Goal: Task Accomplishment & Management: Complete application form

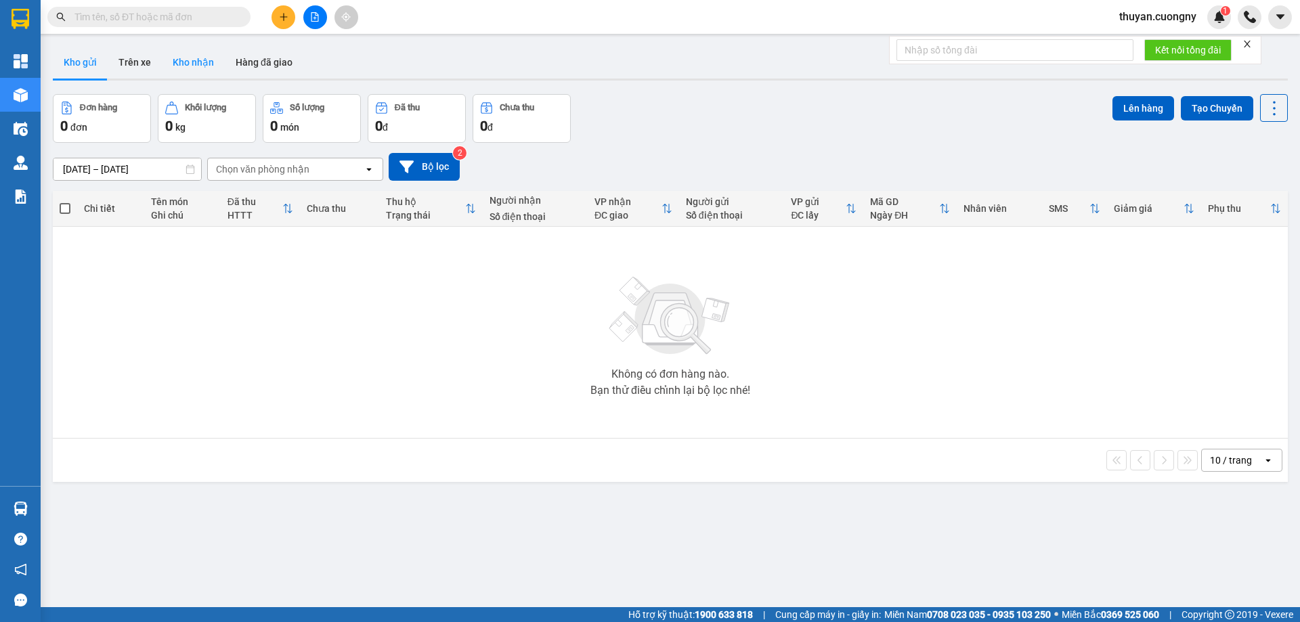
click at [205, 58] on button "Kho nhận" at bounding box center [193, 62] width 63 height 33
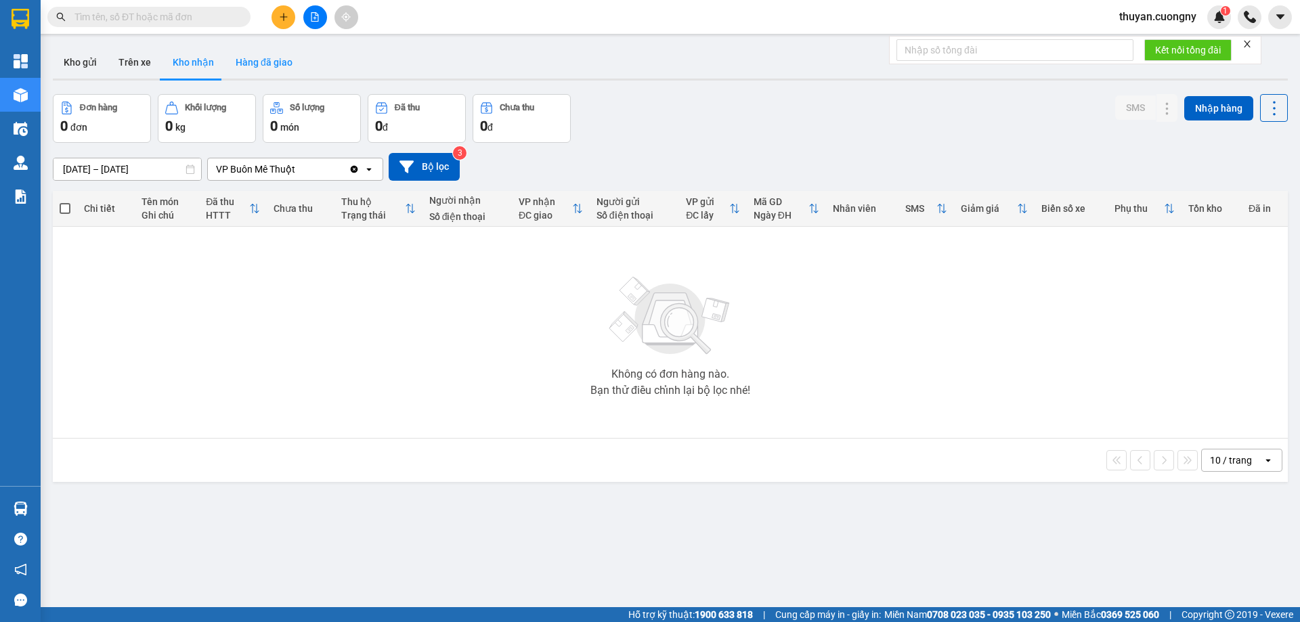
click at [278, 65] on button "Hàng đã giao" at bounding box center [264, 62] width 79 height 33
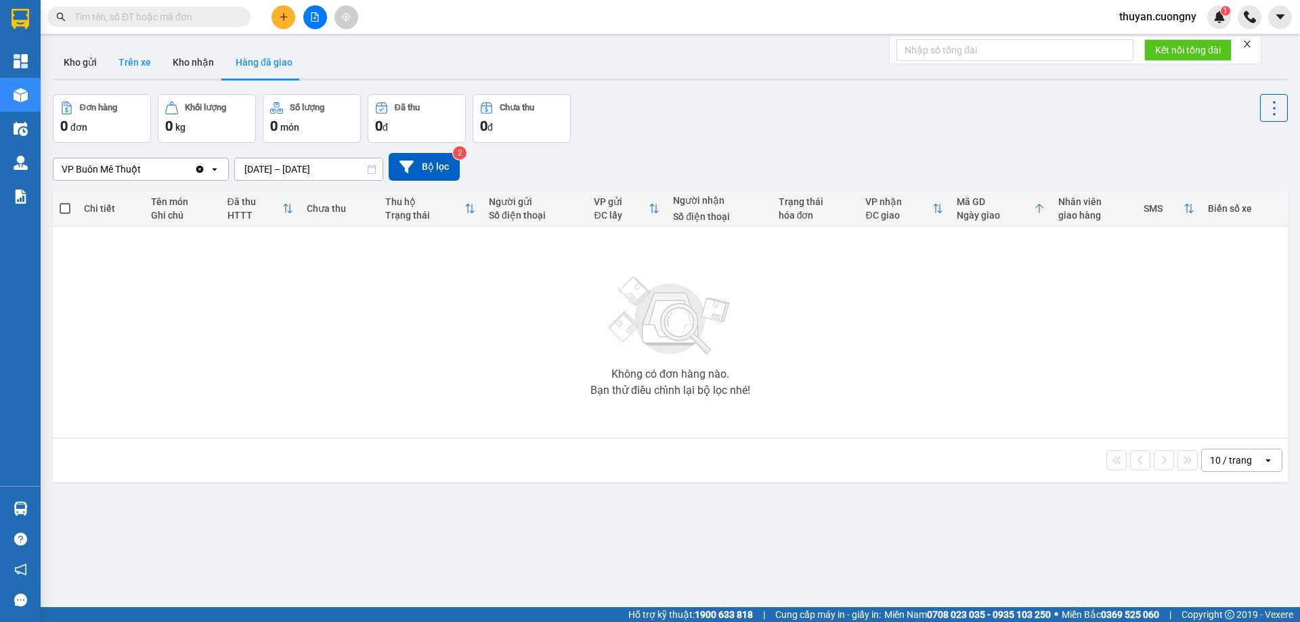
click at [126, 60] on button "Trên xe" at bounding box center [135, 62] width 54 height 33
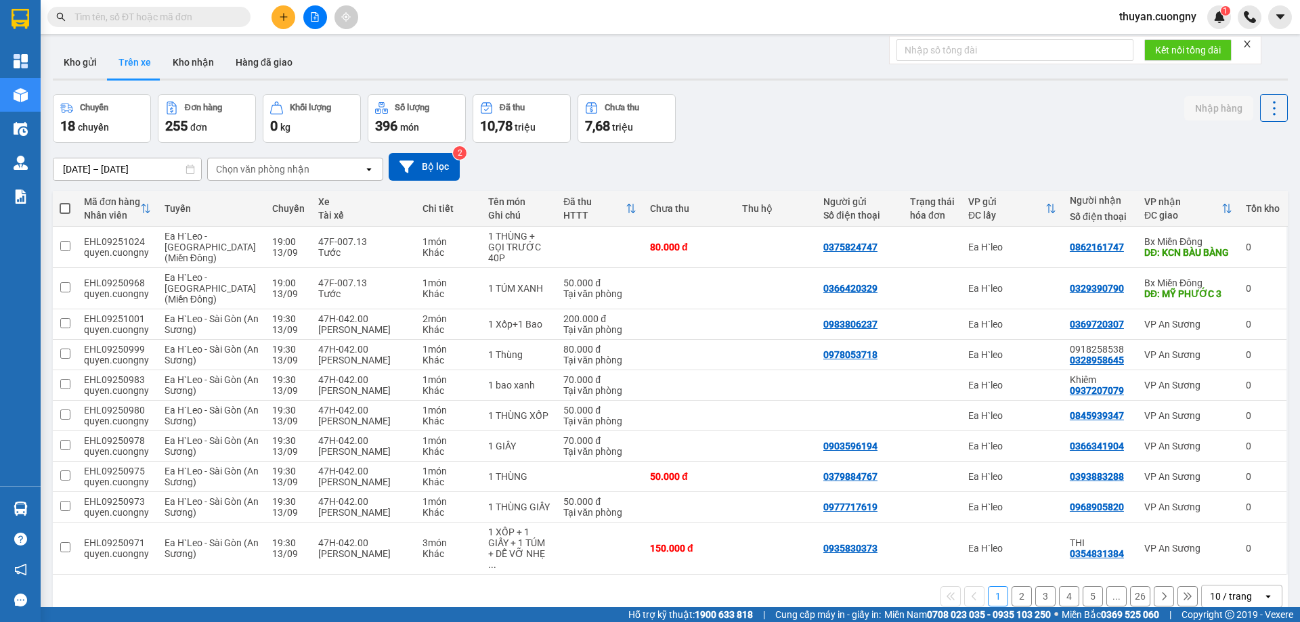
click at [261, 172] on div "Chọn văn phòng nhận" at bounding box center [262, 170] width 93 height 14
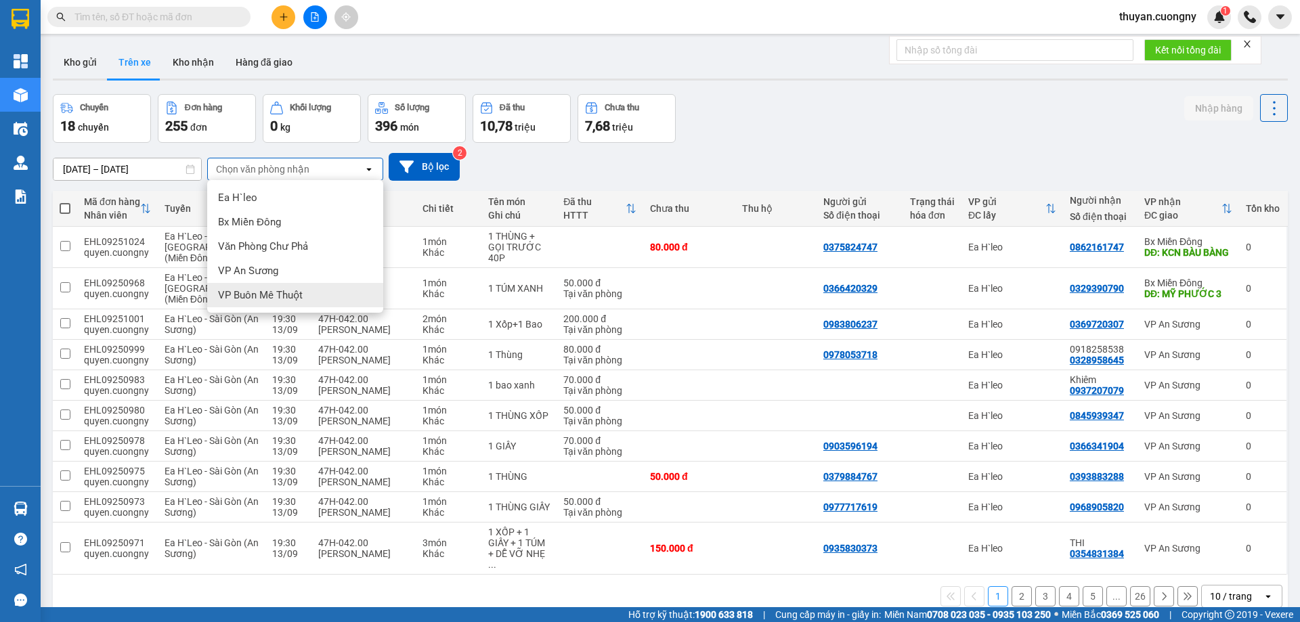
click at [272, 304] on div "VP Buôn Mê Thuột" at bounding box center [295, 295] width 176 height 24
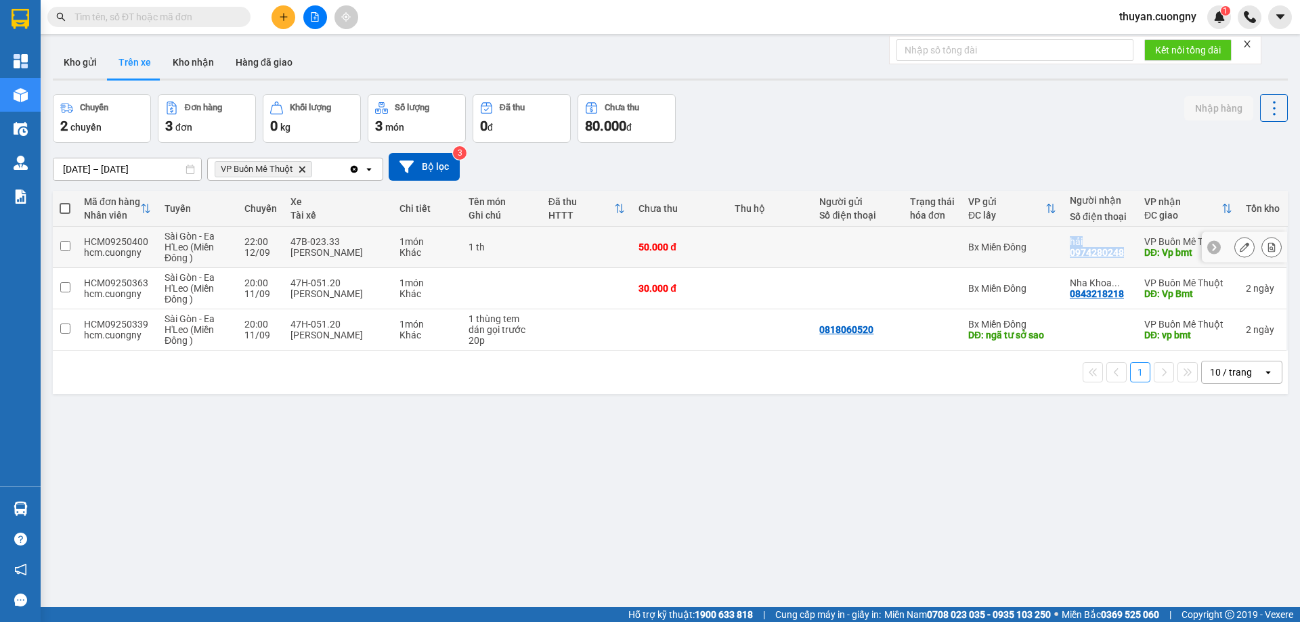
drag, startPoint x: 1047, startPoint y: 257, endPoint x: 1107, endPoint y: 259, distance: 59.7
click at [1107, 259] on tr "HCM09250400 hcm.cuongny Sài Gòn - Ea [PERSON_NAME] (Miền Đông ) 22:00 [DATE] 47…" at bounding box center [670, 247] width 1235 height 41
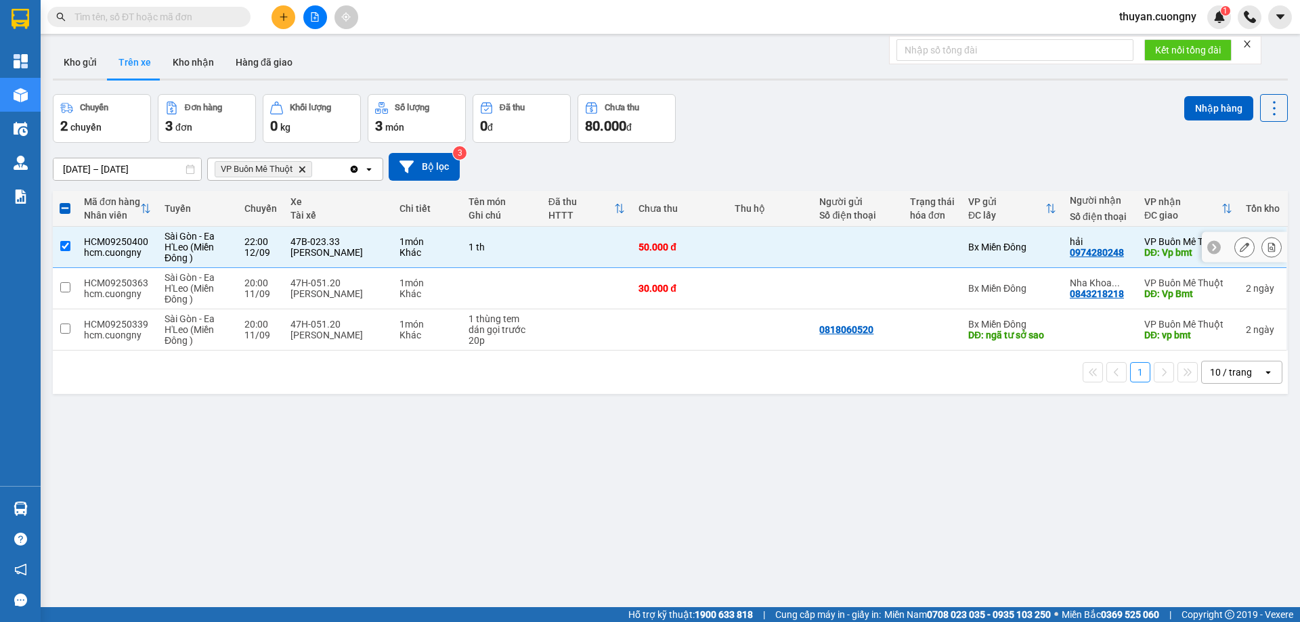
click at [238, 249] on tr "HCM09250400 hcm.cuongny Sài Gòn - Ea [PERSON_NAME] (Miền Đông ) 22:00 [DATE] 47…" at bounding box center [670, 247] width 1235 height 41
checkbox input "false"
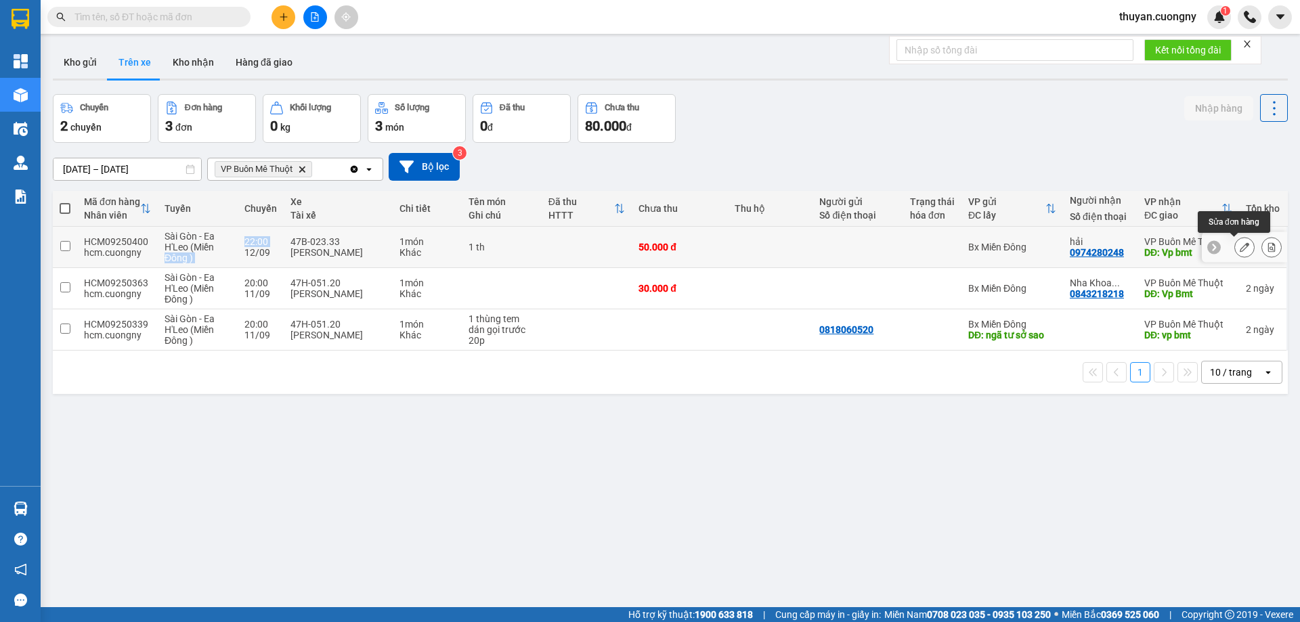
click at [1240, 251] on icon at bounding box center [1244, 246] width 9 height 9
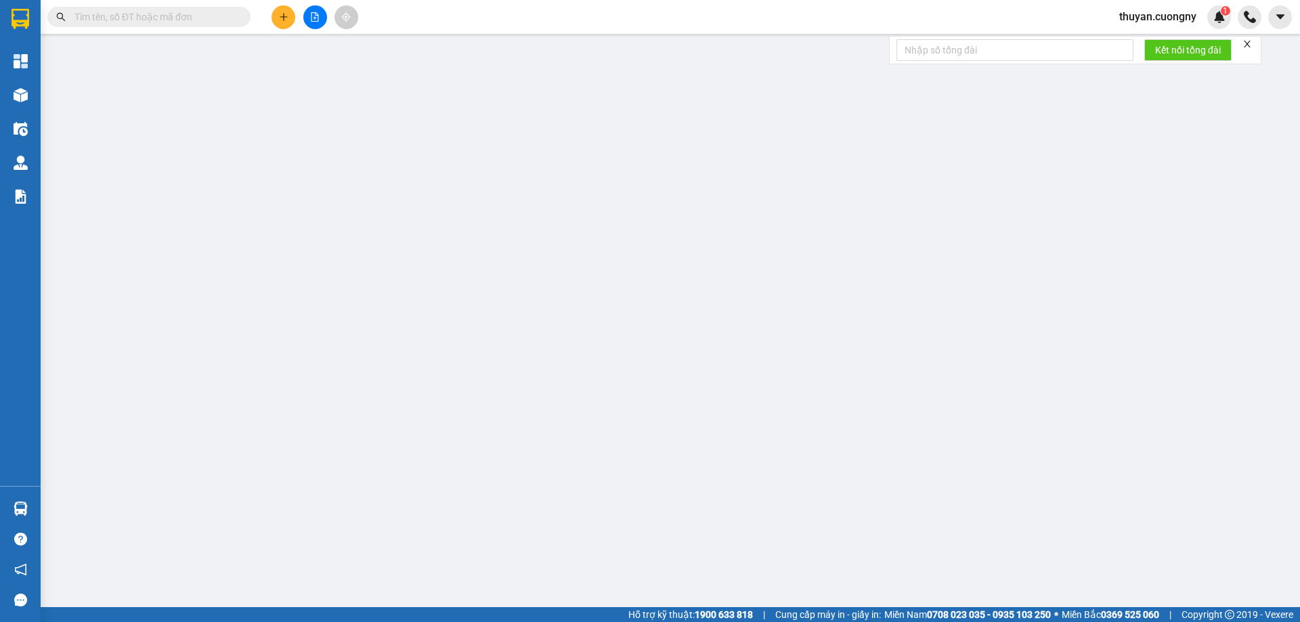
type input "0974280248"
type input "hải"
type input "Vp bmt"
type input "50.000"
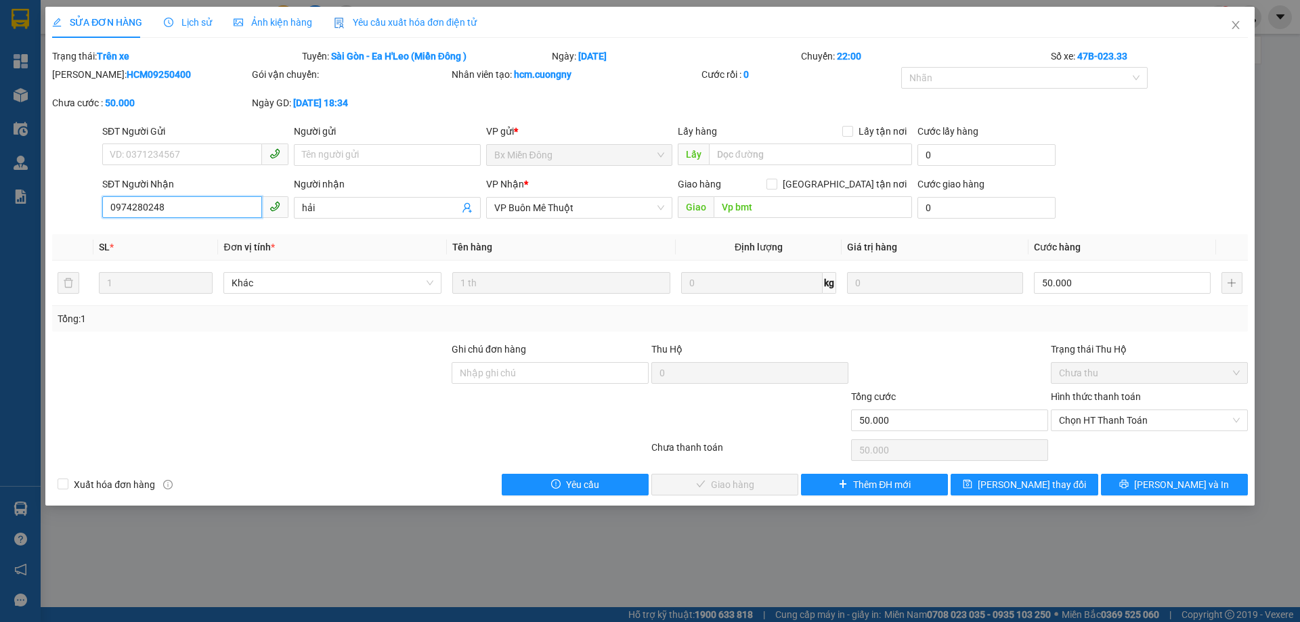
drag, startPoint x: 170, startPoint y: 207, endPoint x: 1, endPoint y: 156, distance: 176.8
click at [0, 161] on div "SỬA ĐƠN HÀNG Lịch sử Ảnh kiện hàng Yêu cầu xuất hóa đơn điện tử Total Paid Fee …" at bounding box center [650, 311] width 1300 height 622
click at [144, 207] on input "0974280248" at bounding box center [182, 207] width 160 height 22
click at [1164, 419] on span "Chọn HT Thanh Toán" at bounding box center [1149, 420] width 181 height 20
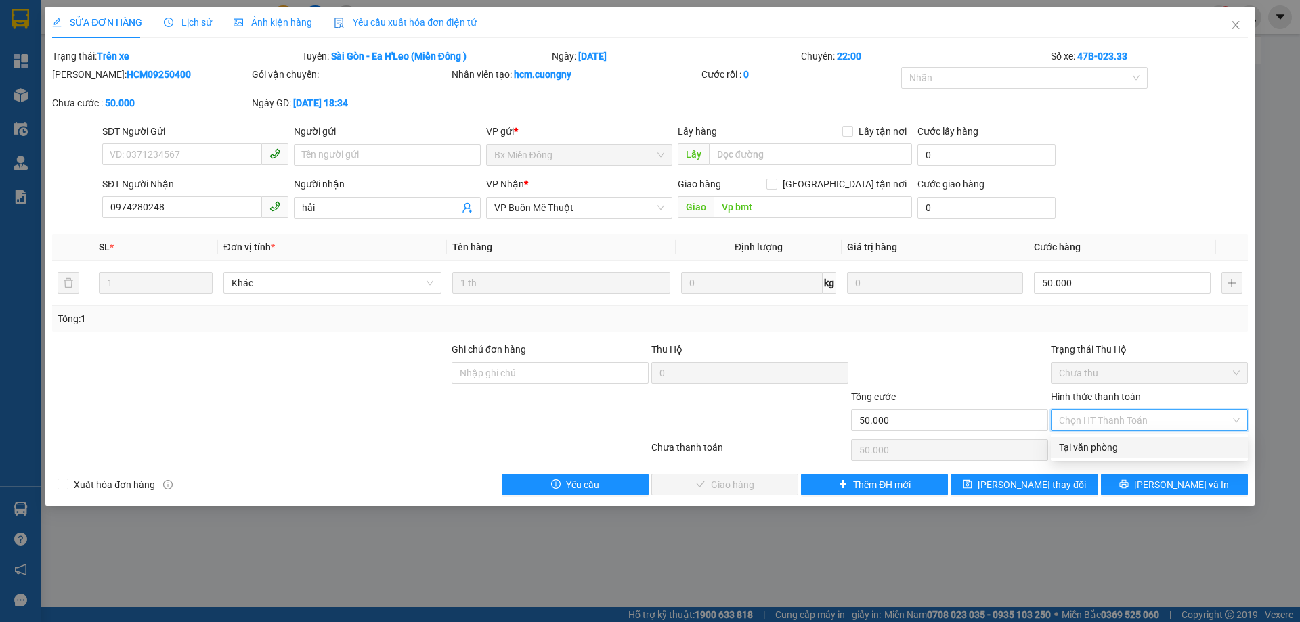
click at [1128, 448] on div "Tại văn phòng" at bounding box center [1149, 447] width 181 height 15
type input "0"
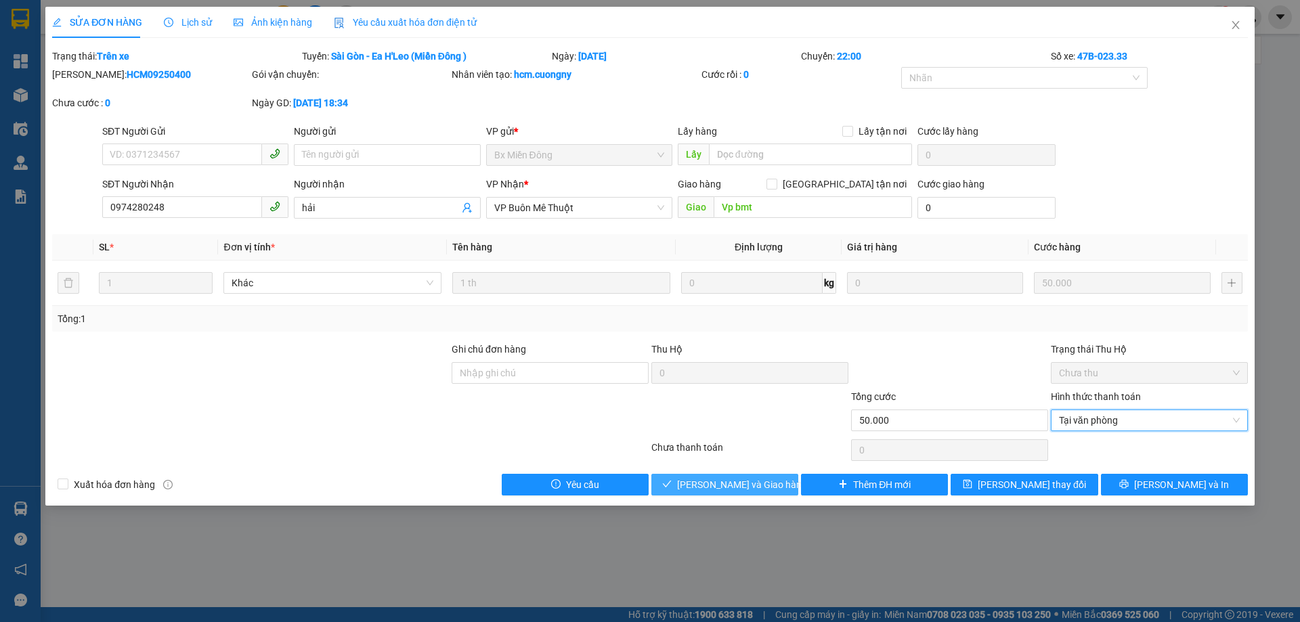
click at [733, 486] on span "[PERSON_NAME] và Giao hàng" at bounding box center [742, 485] width 130 height 15
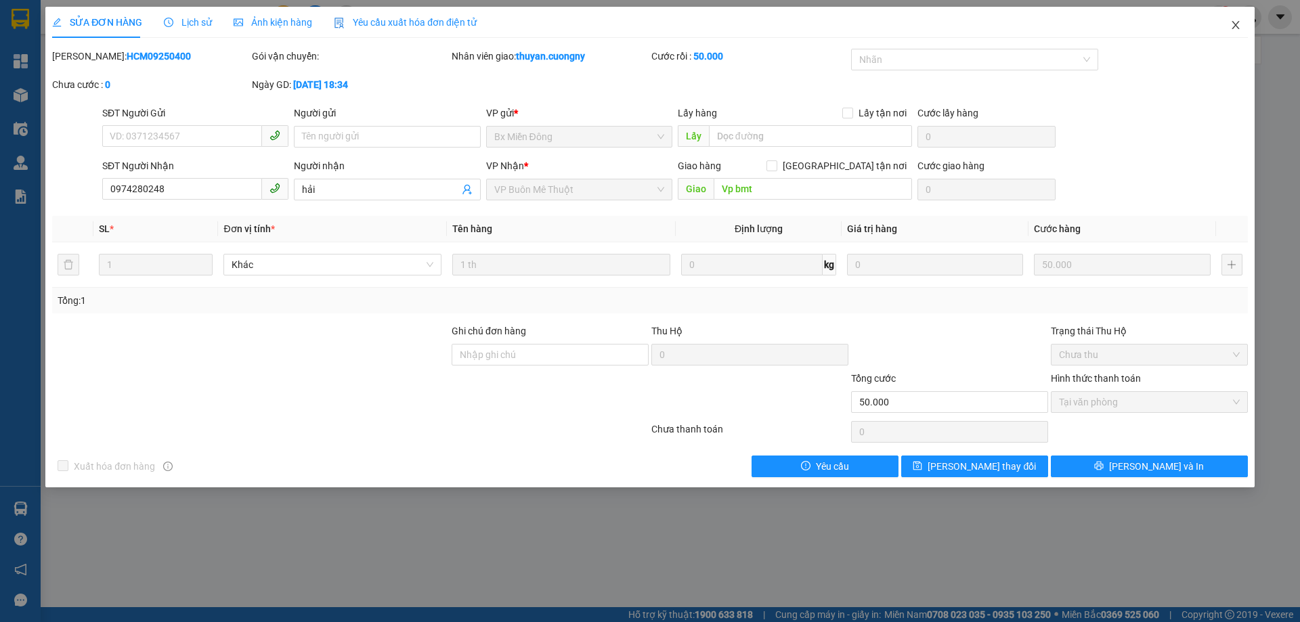
click at [1233, 21] on icon "close" at bounding box center [1236, 25] width 11 height 11
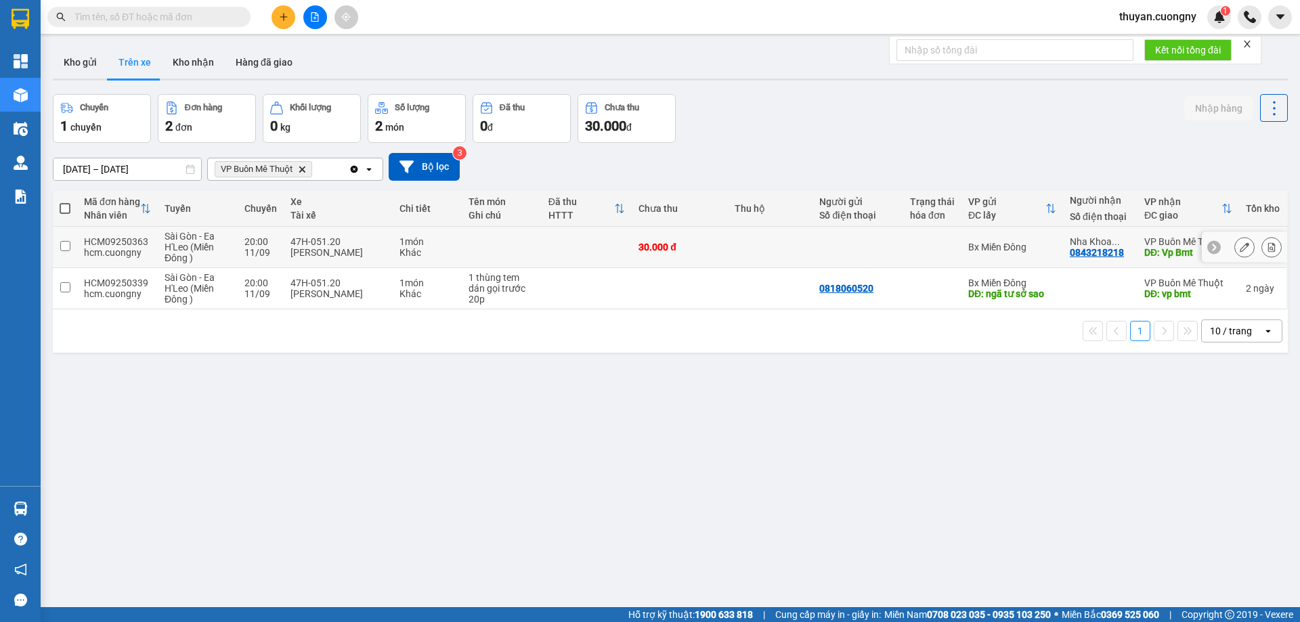
click at [839, 251] on div at bounding box center [858, 247] width 77 height 11
checkbox input "true"
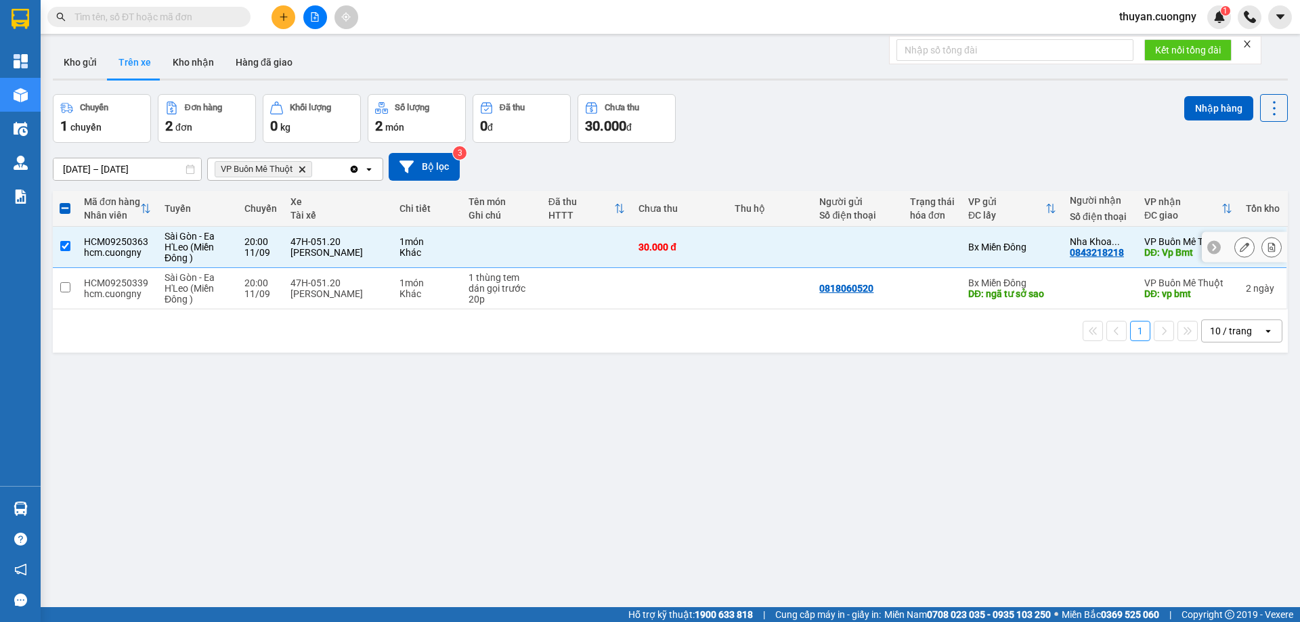
click at [1235, 254] on button at bounding box center [1244, 248] width 19 height 24
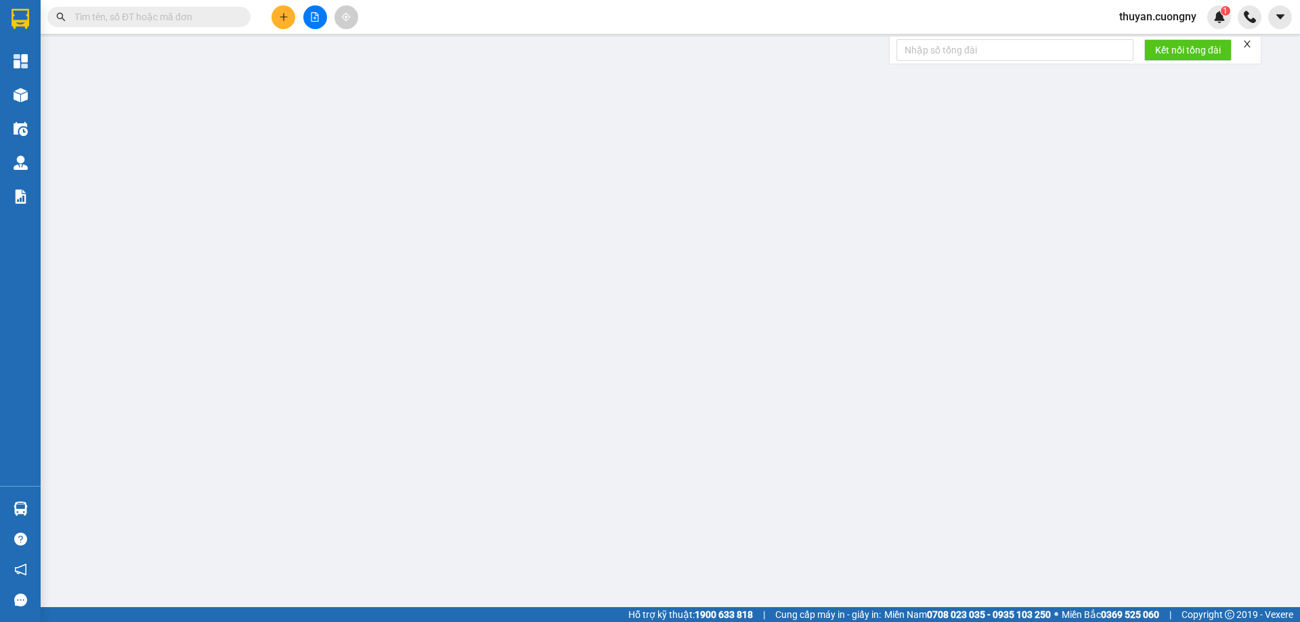
type input "0843218218"
type input "Nha Khoa Valis"
type input "Vp Bmt"
type input "30.000"
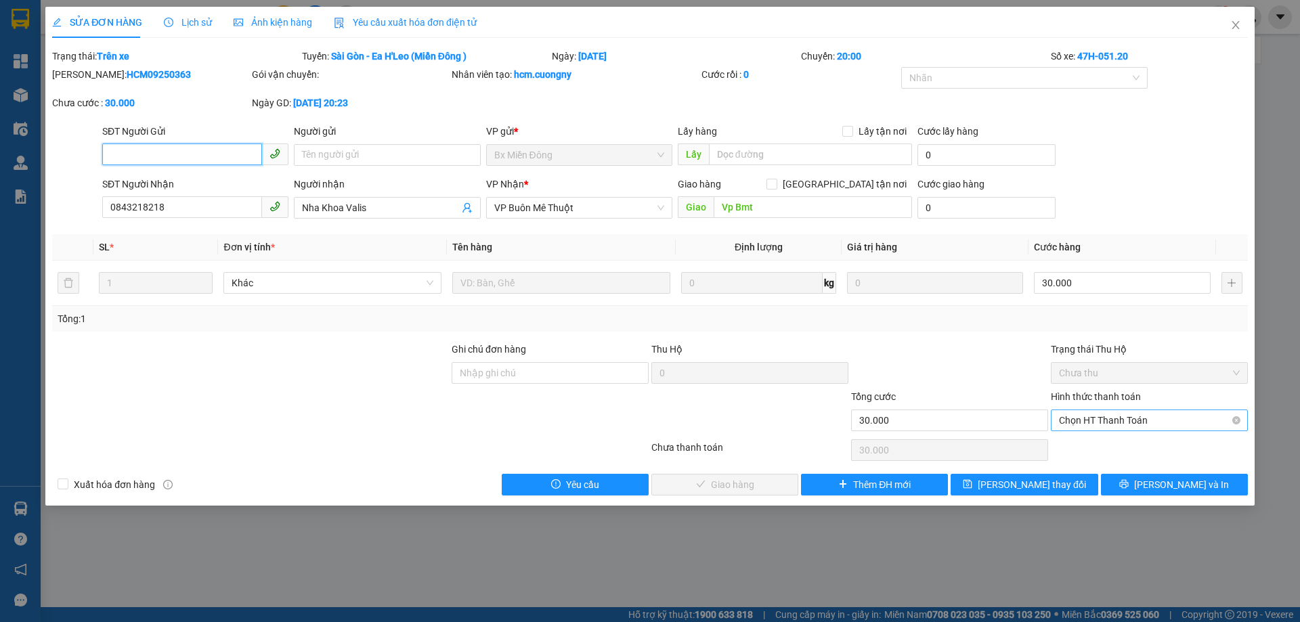
click at [1124, 417] on span "Chọn HT Thanh Toán" at bounding box center [1149, 420] width 181 height 20
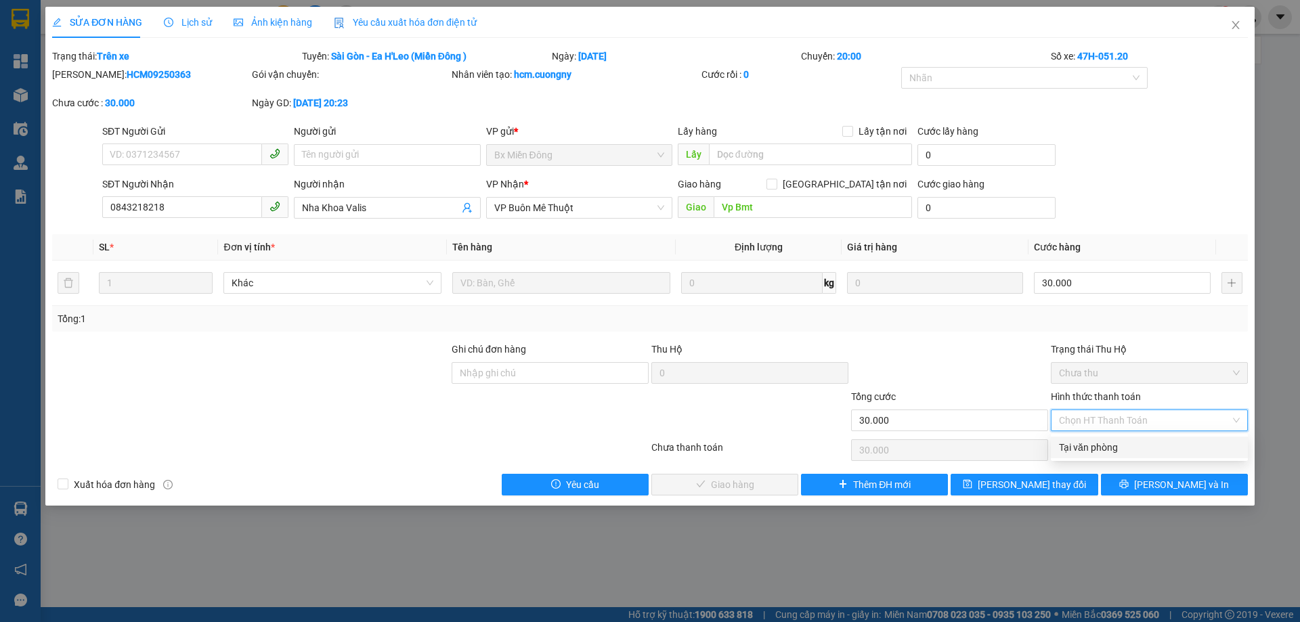
click at [1099, 450] on div "Tại văn phòng" at bounding box center [1149, 447] width 181 height 15
type input "0"
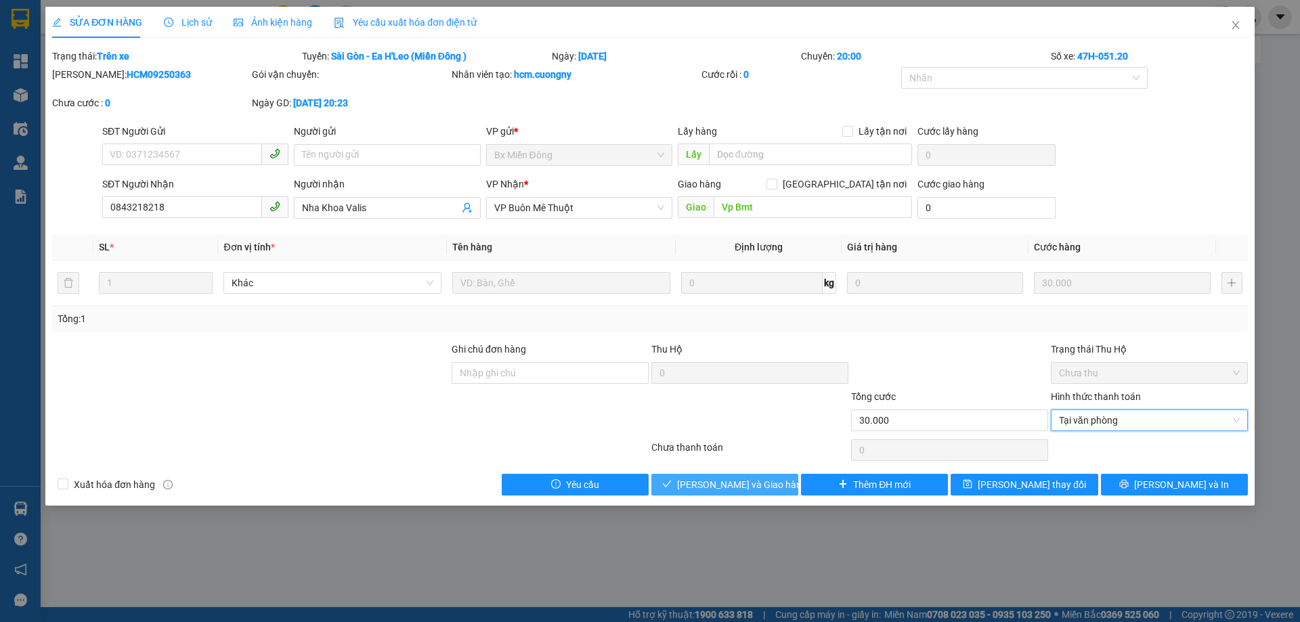
click at [750, 485] on span "[PERSON_NAME] và Giao hàng" at bounding box center [742, 485] width 130 height 15
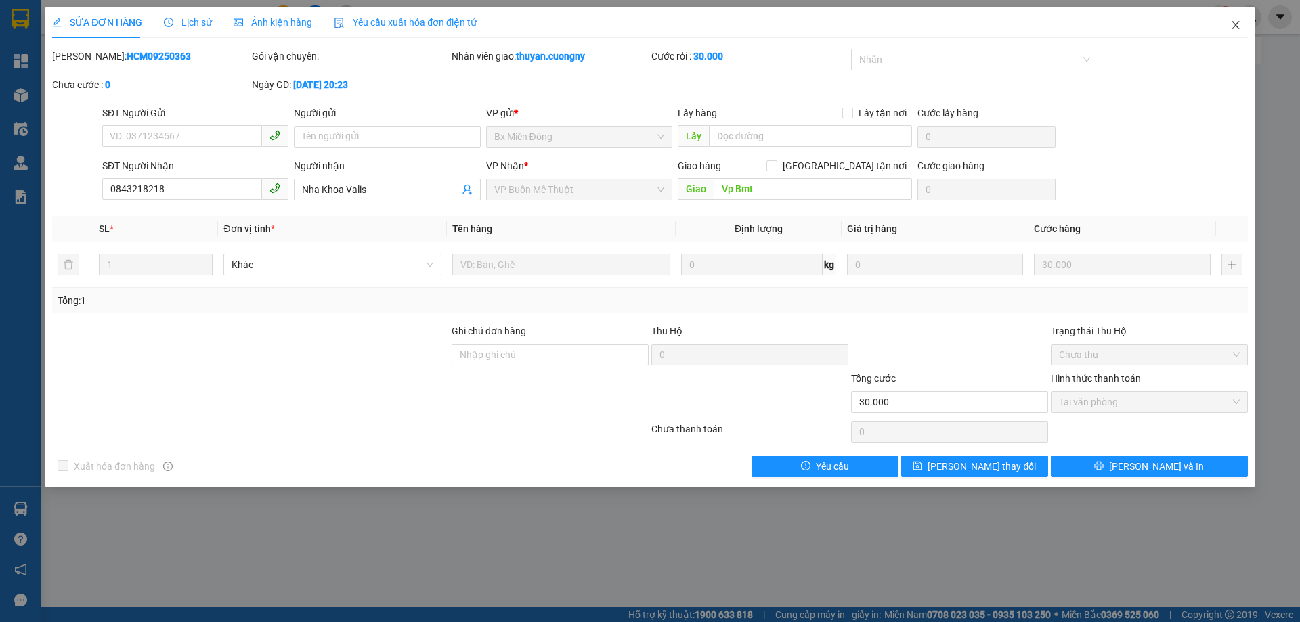
click at [1235, 21] on icon "close" at bounding box center [1236, 25] width 11 height 11
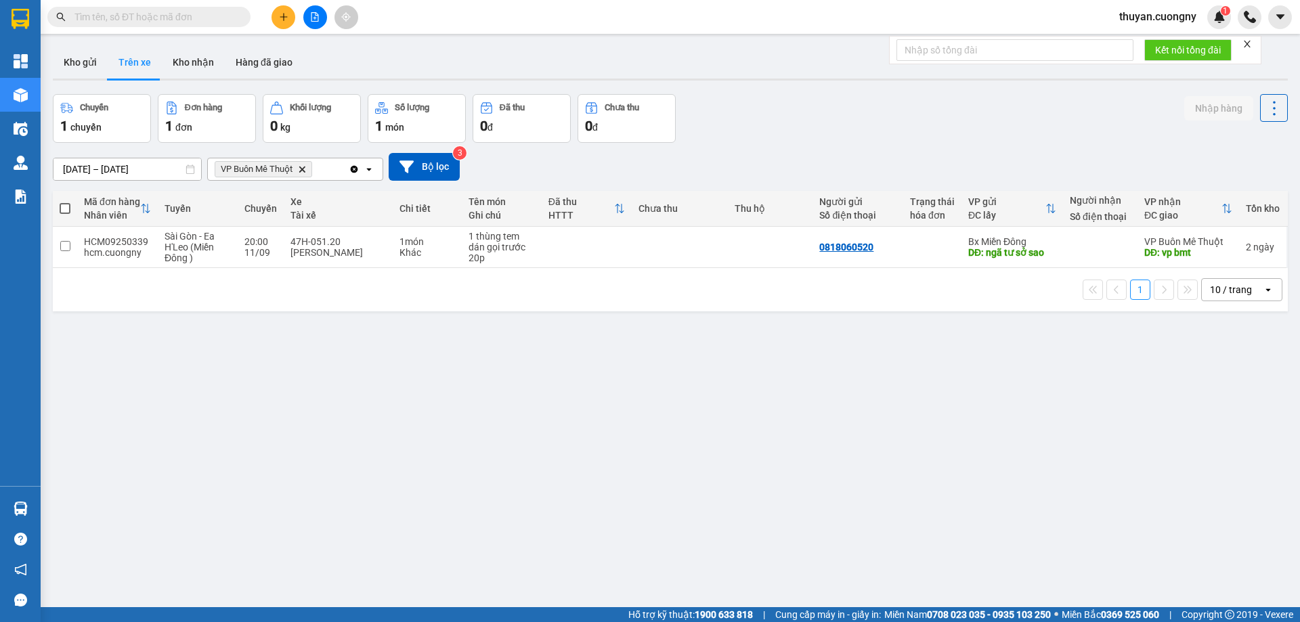
click at [92, 173] on input "[DATE] – [DATE]" at bounding box center [128, 169] width 148 height 22
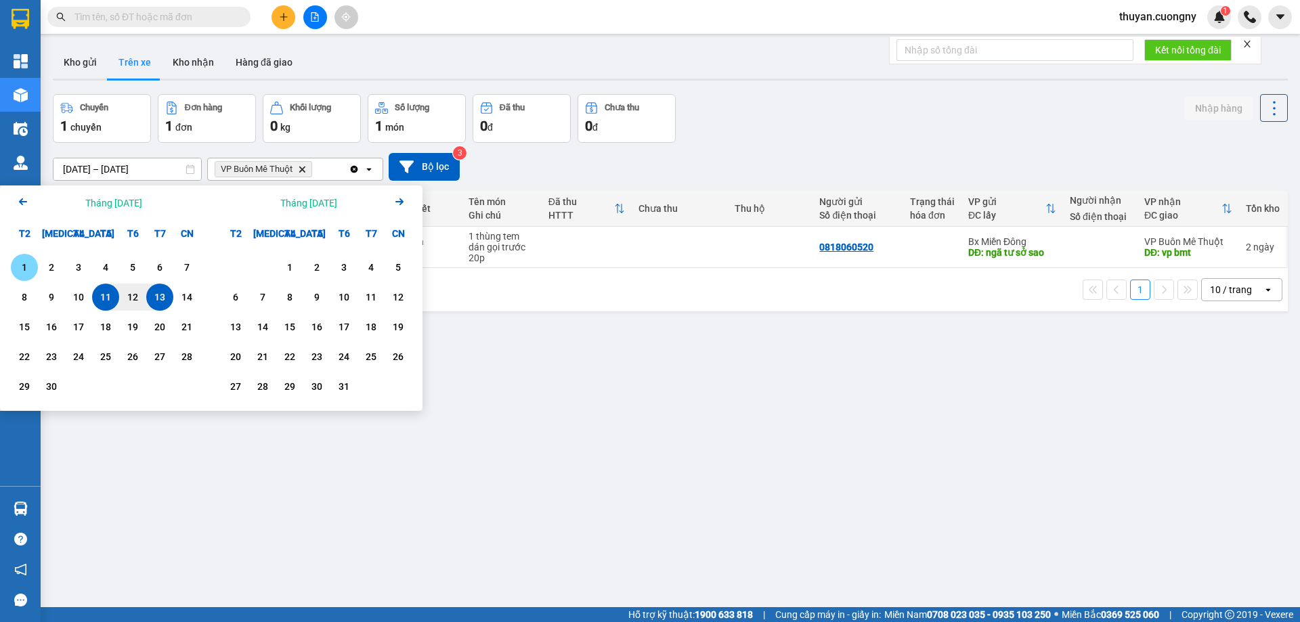
click at [24, 266] on div "1" at bounding box center [24, 267] width 19 height 16
click at [155, 170] on input "[DATE] – / /" at bounding box center [128, 169] width 148 height 22
click at [161, 301] on div "13" at bounding box center [159, 297] width 19 height 16
type input "[DATE] – [DATE]"
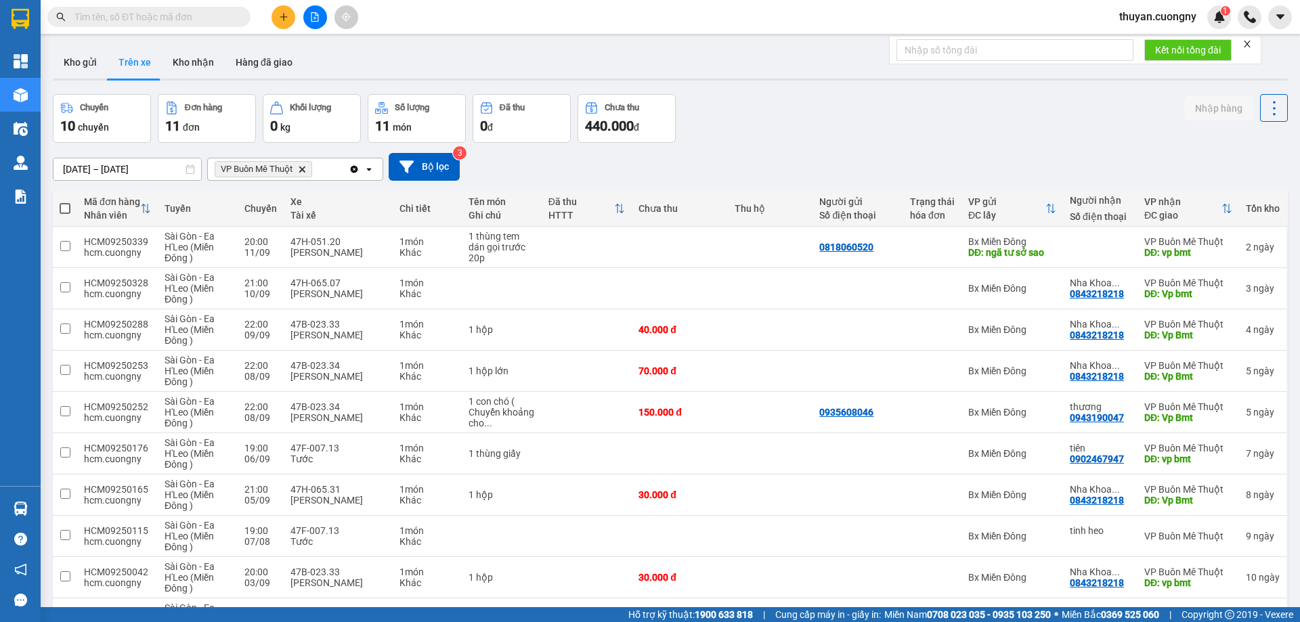
click at [973, 131] on div "Chuyến 10 chuyến Đơn hàng 11 đơn Khối lượng 0 kg Số lượng 11 món Đã thu 0 đ Chư…" at bounding box center [670, 118] width 1235 height 49
click at [1240, 325] on icon at bounding box center [1244, 329] width 9 height 9
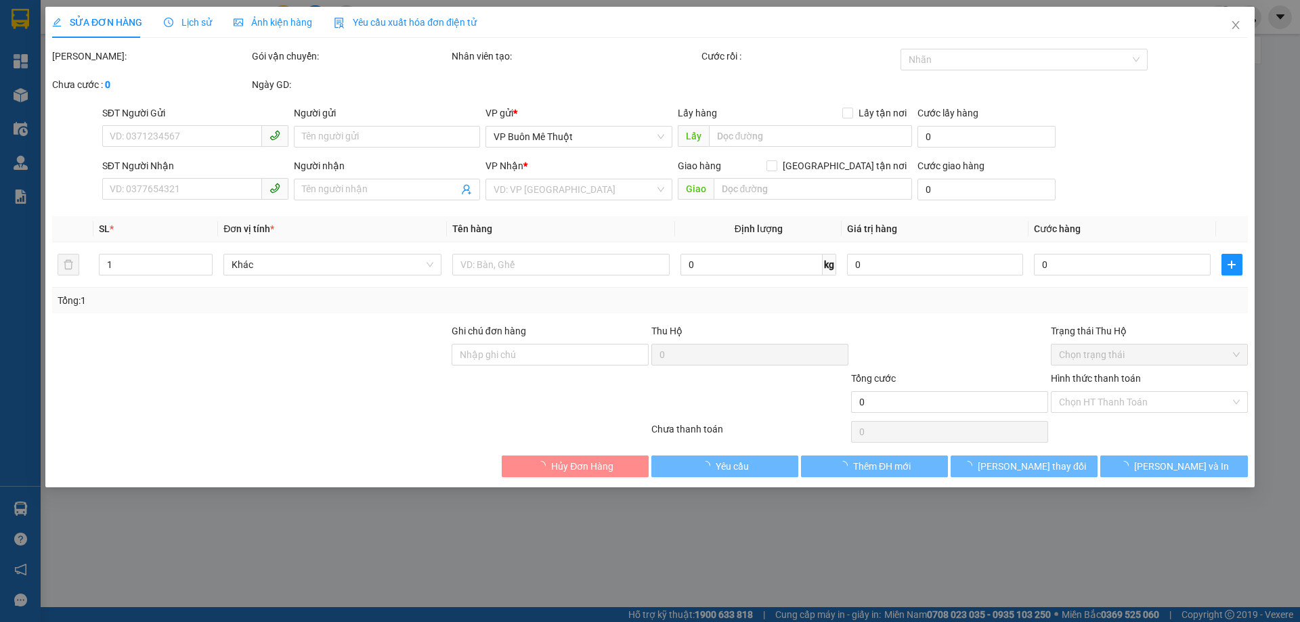
type input "0843218218"
type input "Nha Khoa Valis"
type input "Vp Bmt"
type input "40.000"
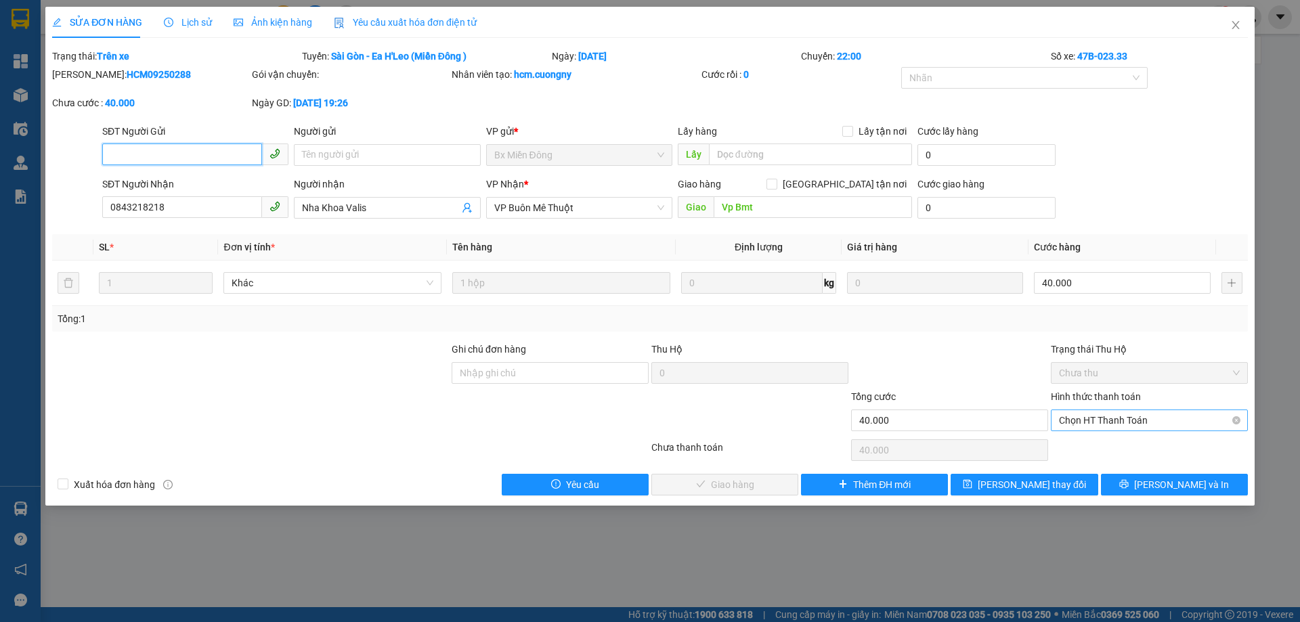
click at [1127, 419] on span "Chọn HT Thanh Toán" at bounding box center [1149, 420] width 181 height 20
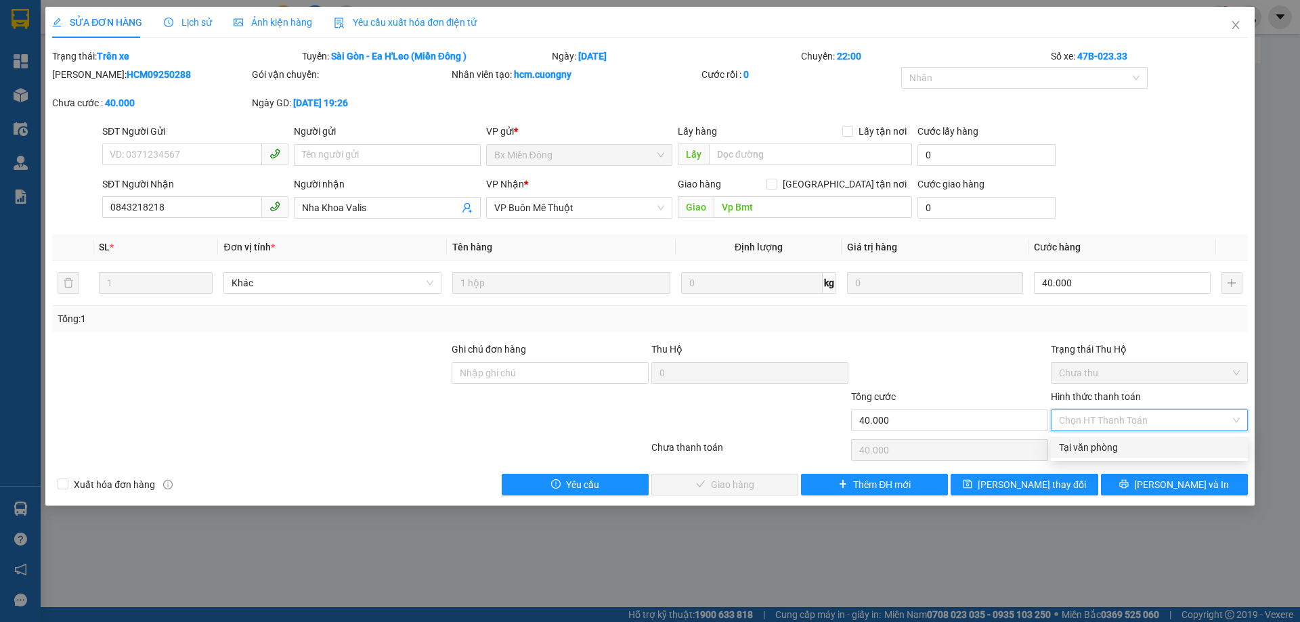
click at [1090, 448] on div "Tại văn phòng" at bounding box center [1149, 447] width 181 height 15
type input "0"
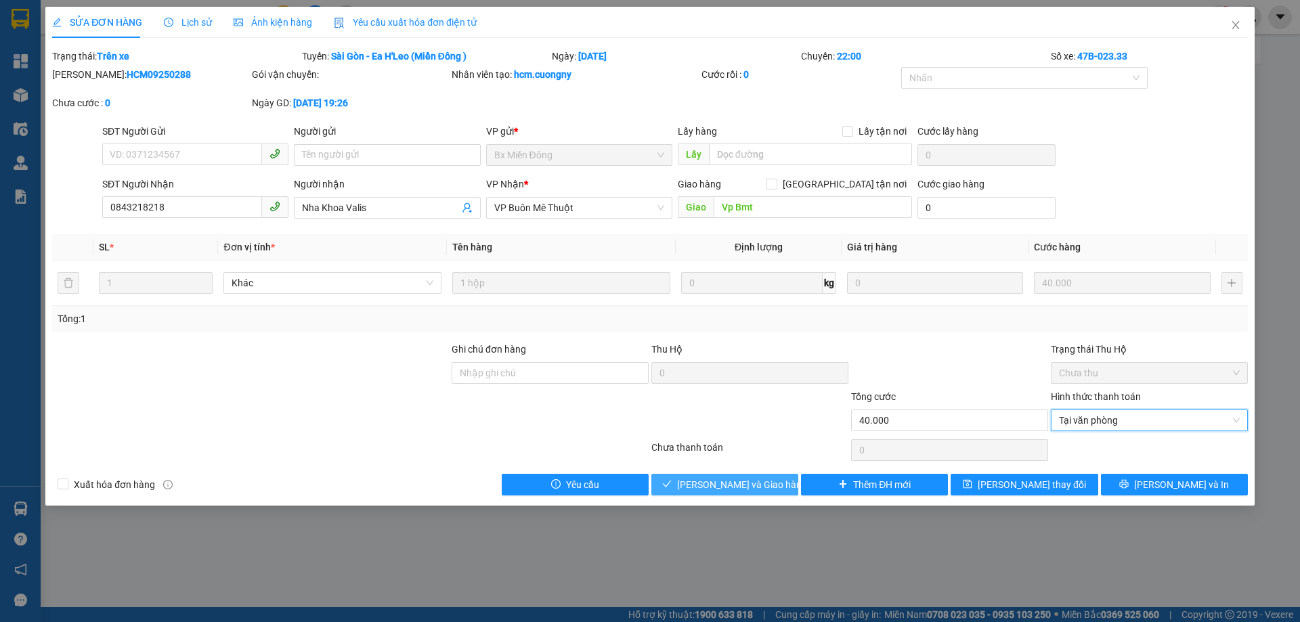
click at [740, 479] on span "[PERSON_NAME] và Giao hàng" at bounding box center [742, 485] width 130 height 15
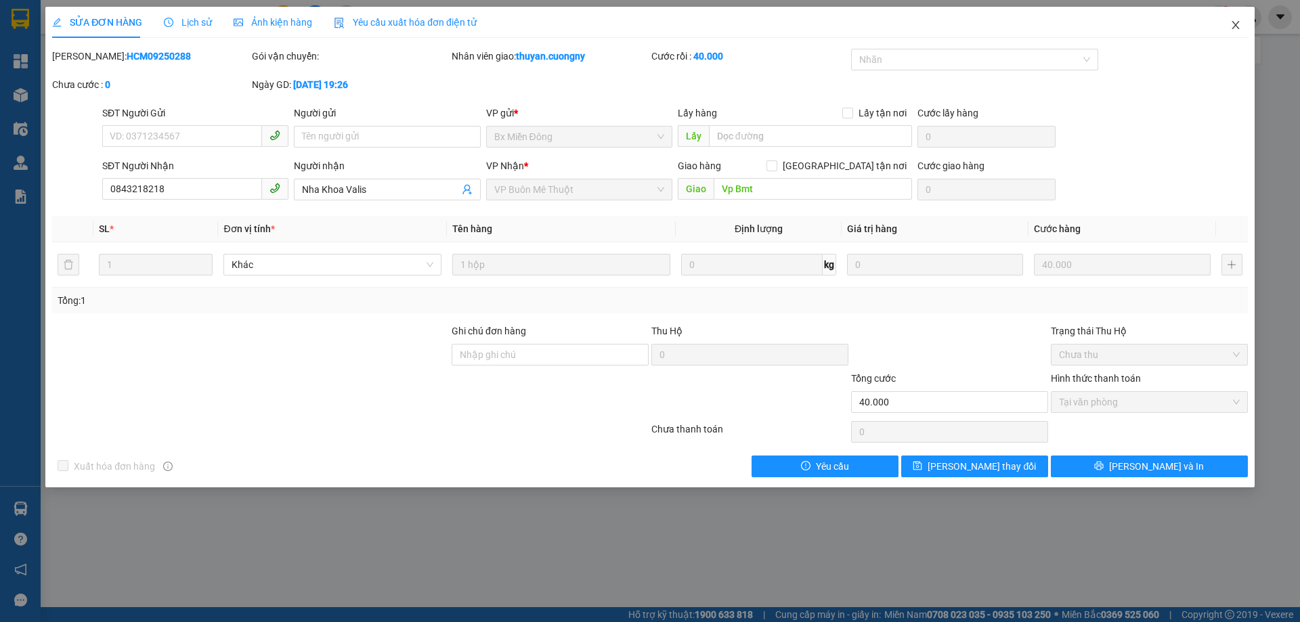
click at [1236, 29] on icon "close" at bounding box center [1236, 25] width 11 height 11
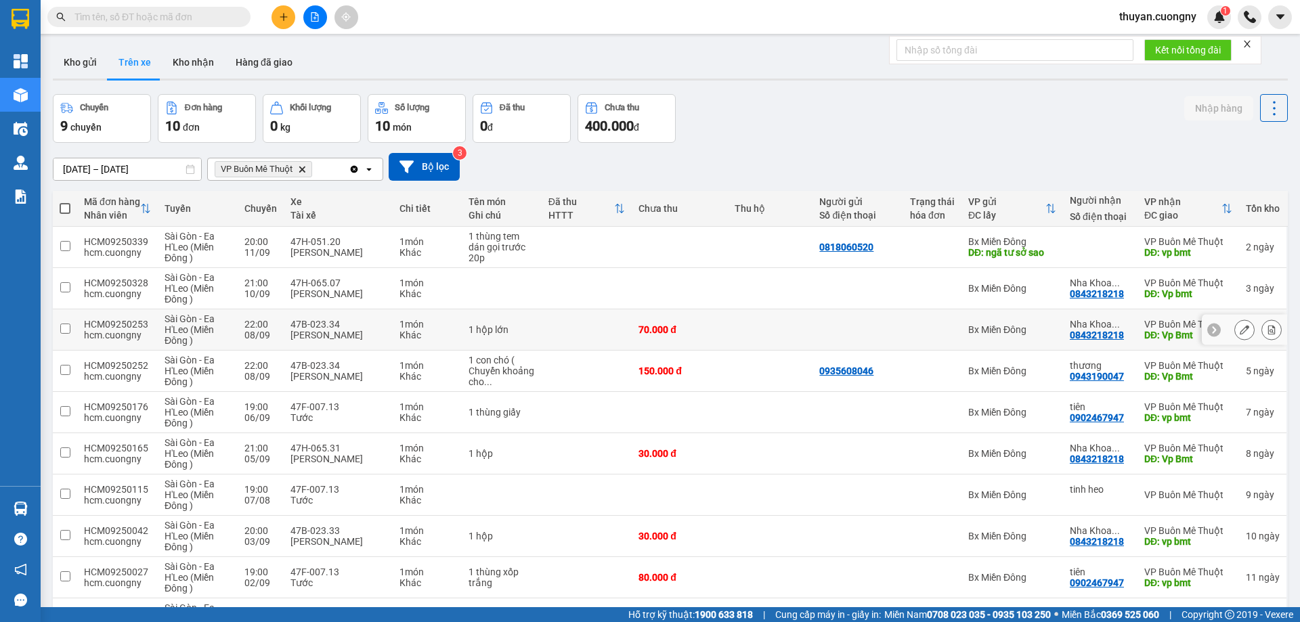
click at [786, 320] on td at bounding box center [770, 330] width 85 height 41
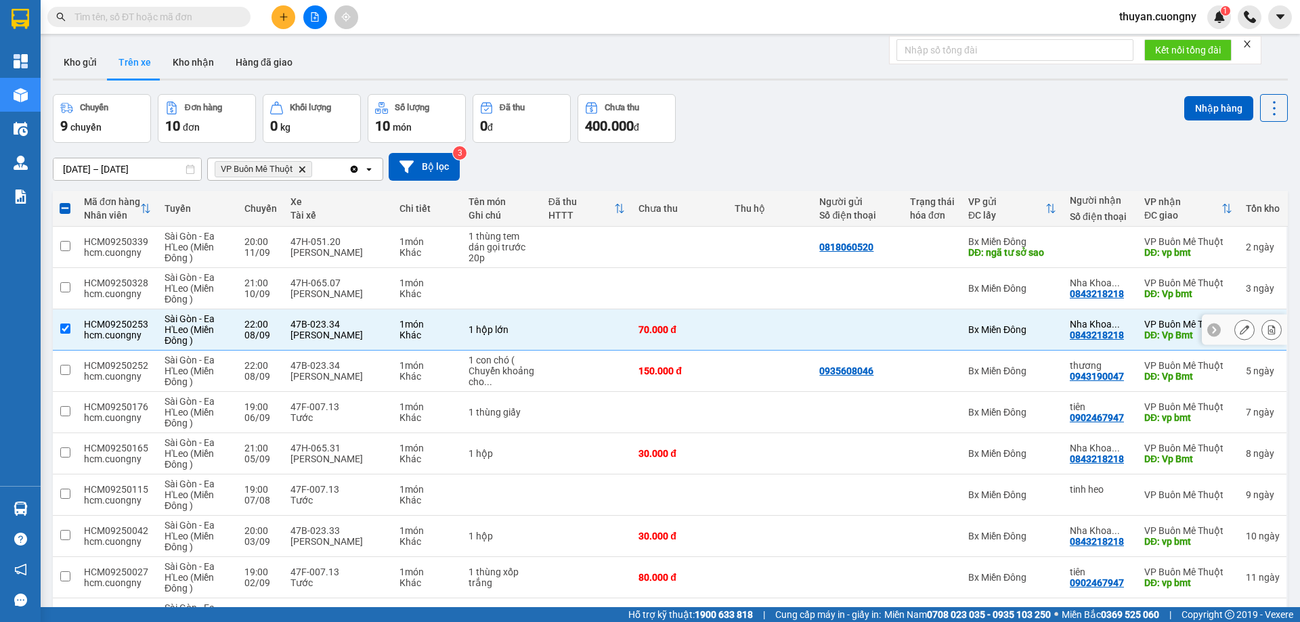
click at [63, 326] on input "checkbox" at bounding box center [65, 329] width 10 height 10
checkbox input "false"
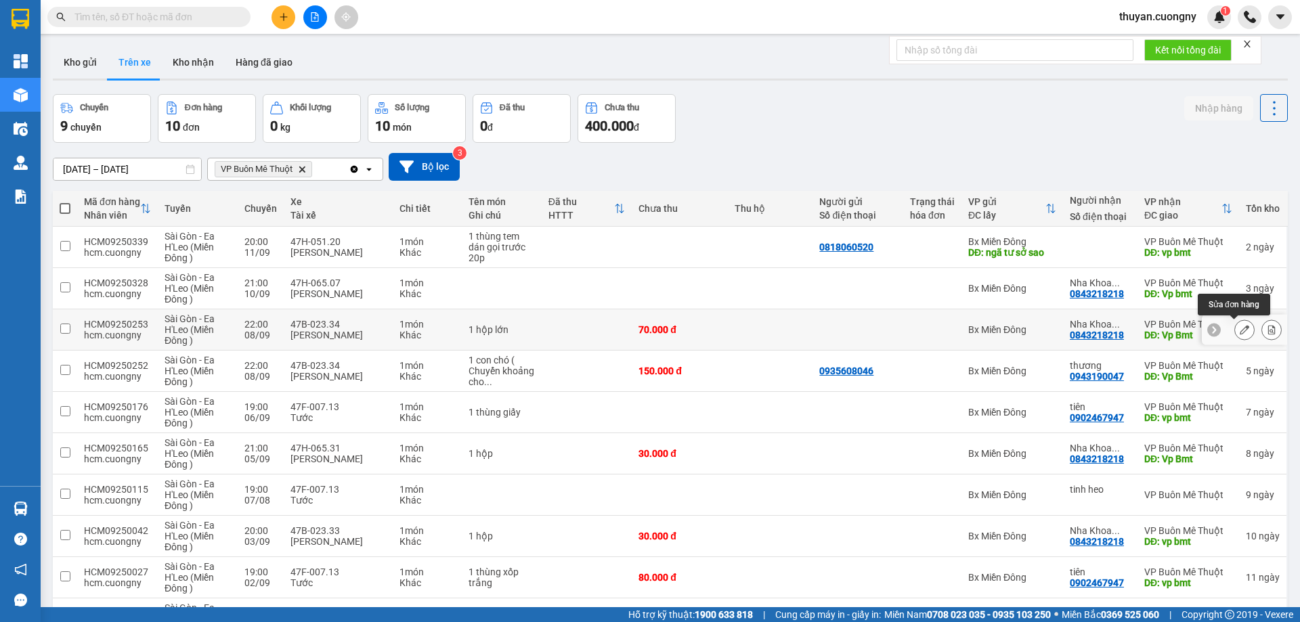
click at [1240, 334] on icon at bounding box center [1244, 329] width 9 height 9
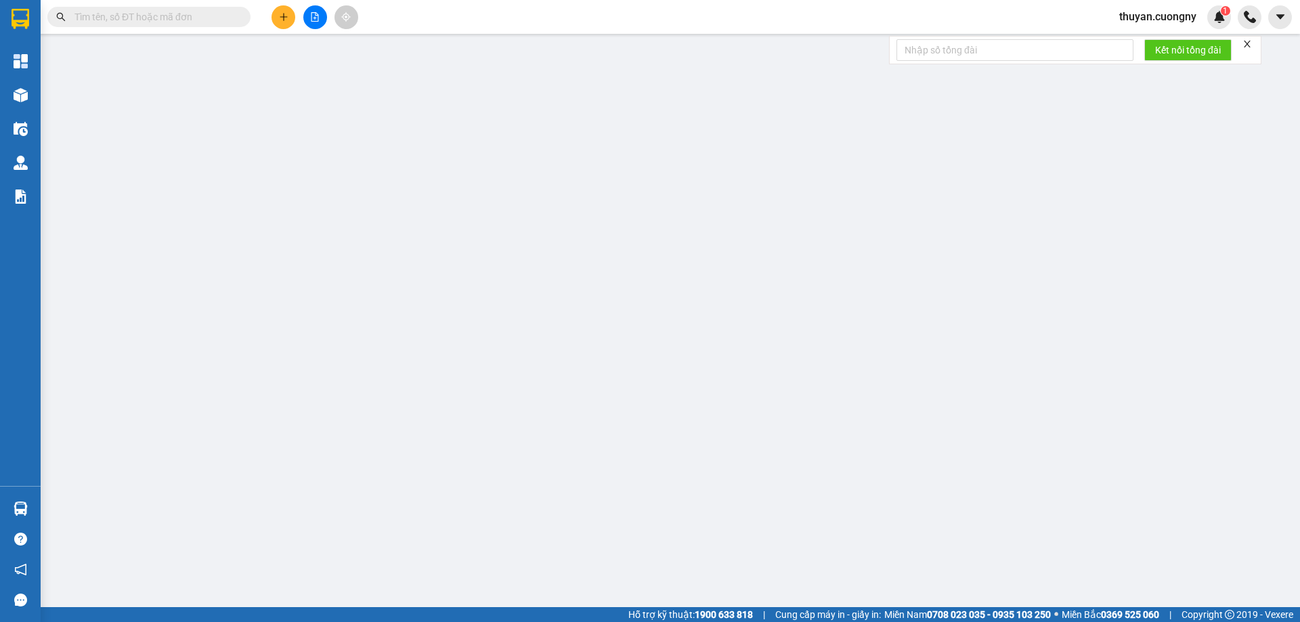
type input "0843218218"
type input "Nha Khoa Valis"
type input "Vp Bmt"
type input "70.000"
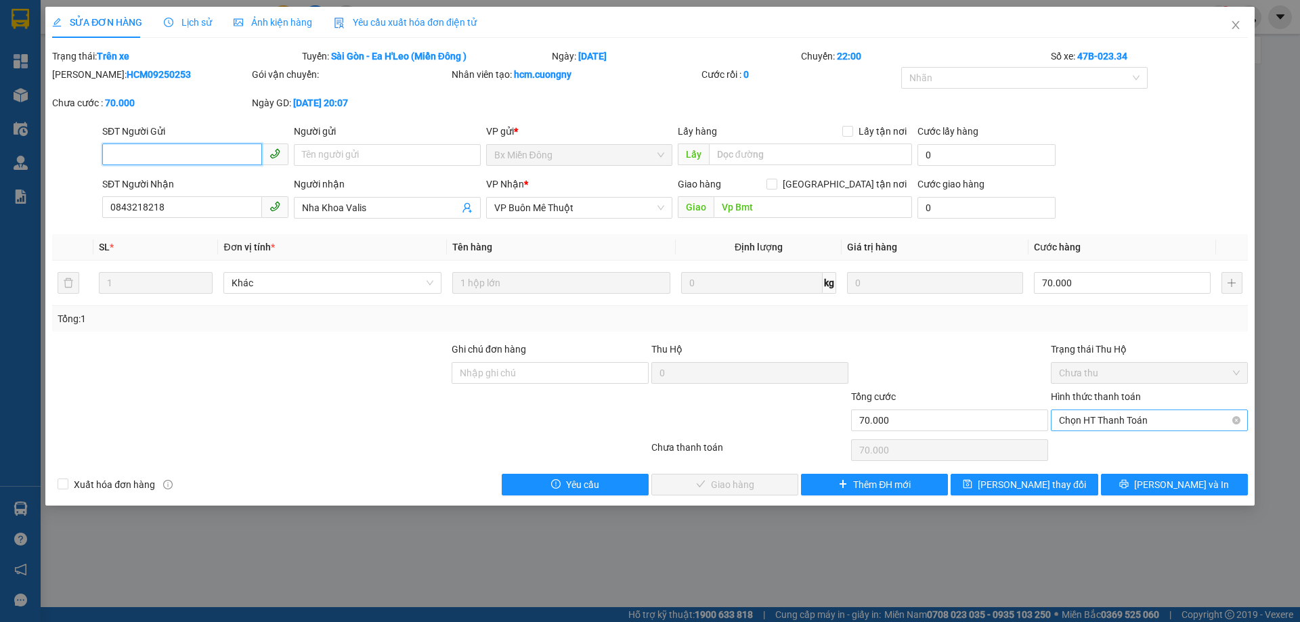
click at [1125, 421] on span "Chọn HT Thanh Toán" at bounding box center [1149, 420] width 181 height 20
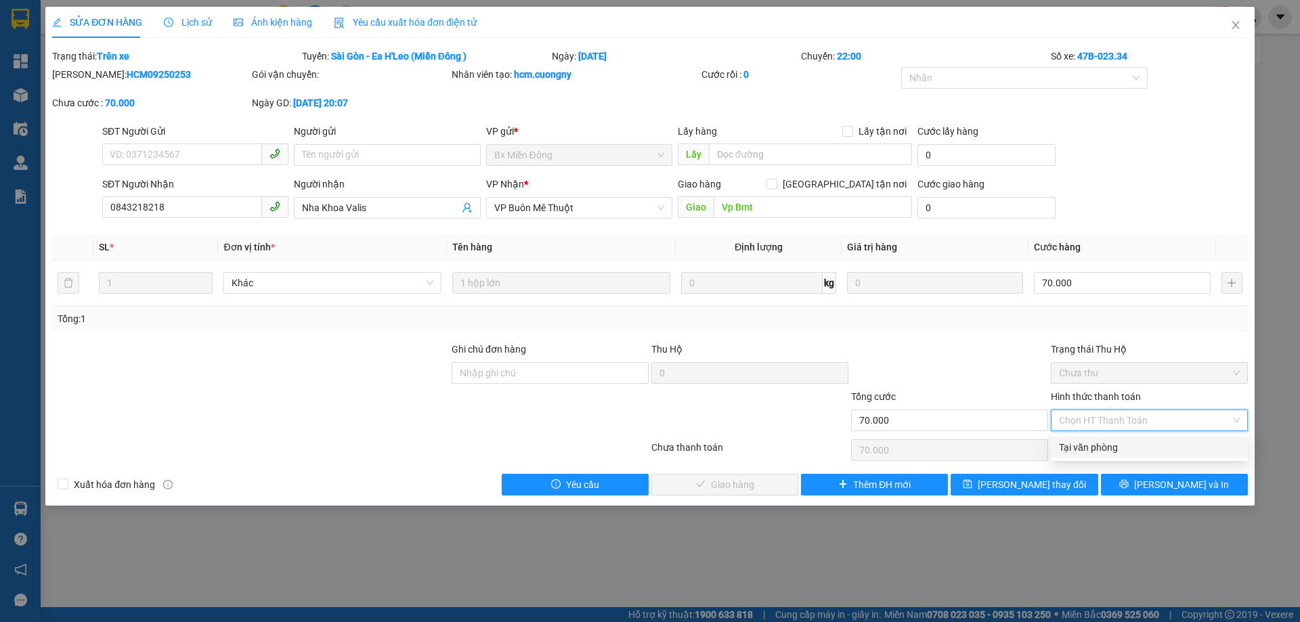
click at [1098, 452] on div "Tại văn phòng" at bounding box center [1149, 447] width 181 height 15
type input "0"
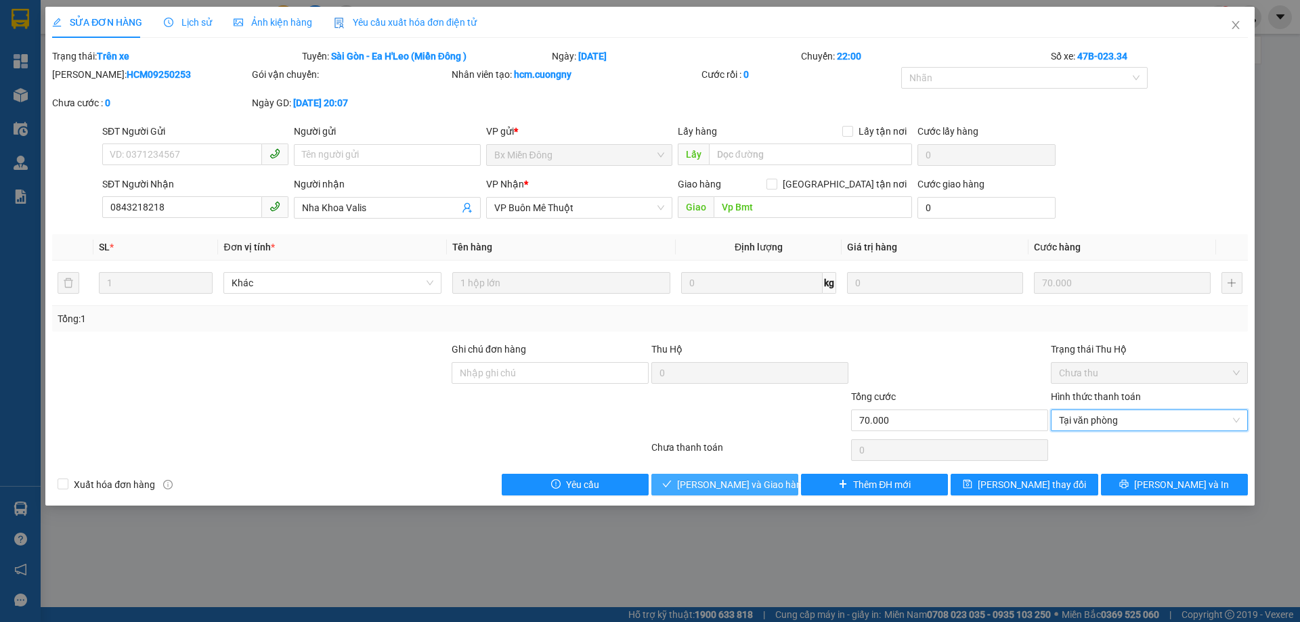
click at [736, 486] on span "[PERSON_NAME] và Giao hàng" at bounding box center [742, 485] width 130 height 15
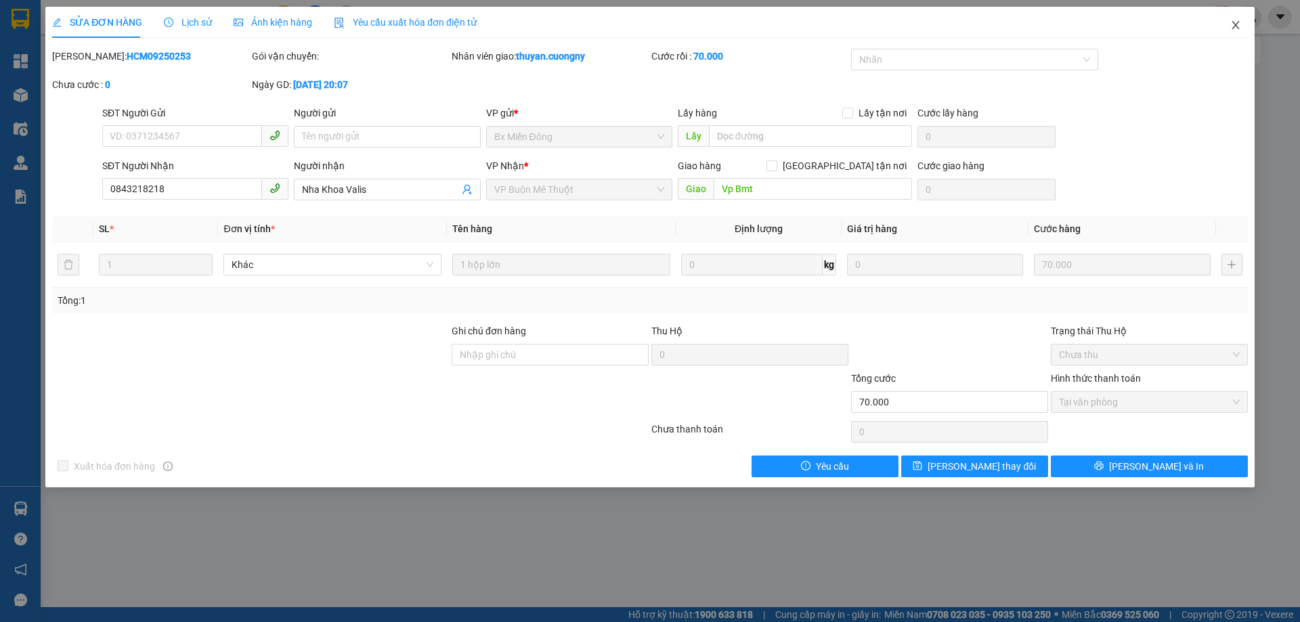
click at [1228, 24] on span "Close" at bounding box center [1236, 26] width 38 height 38
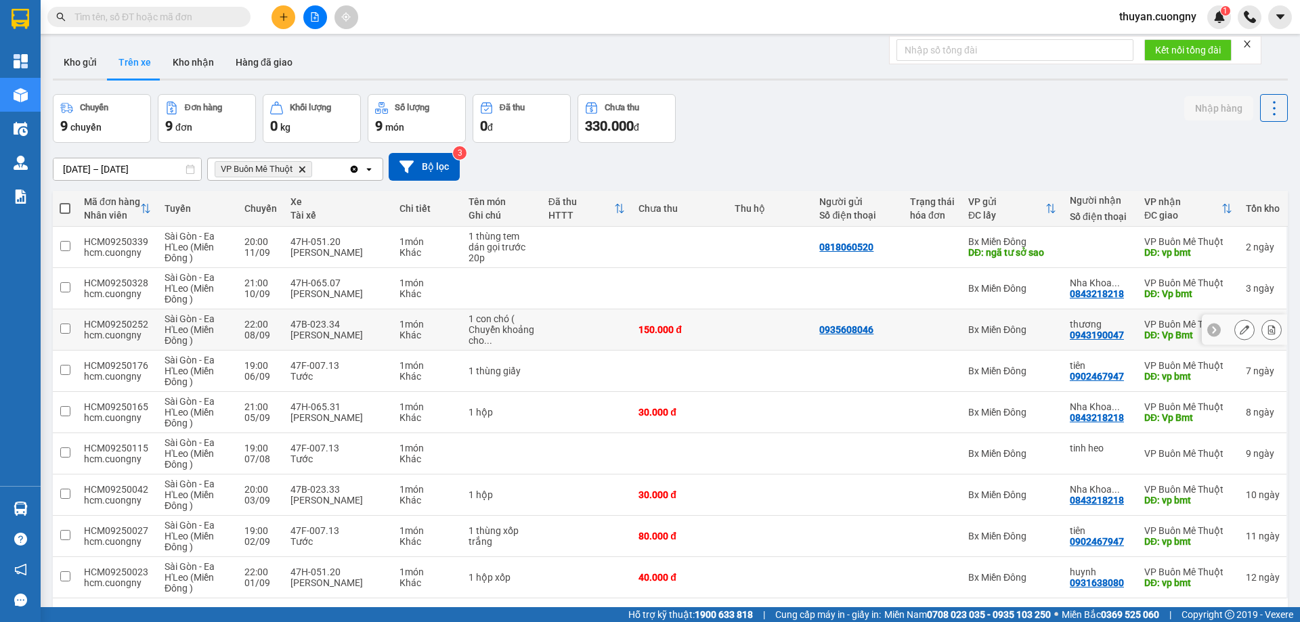
click at [500, 339] on div "1 con chó ( Chuyển khoảng cho ..." at bounding box center [502, 330] width 66 height 33
checkbox input "true"
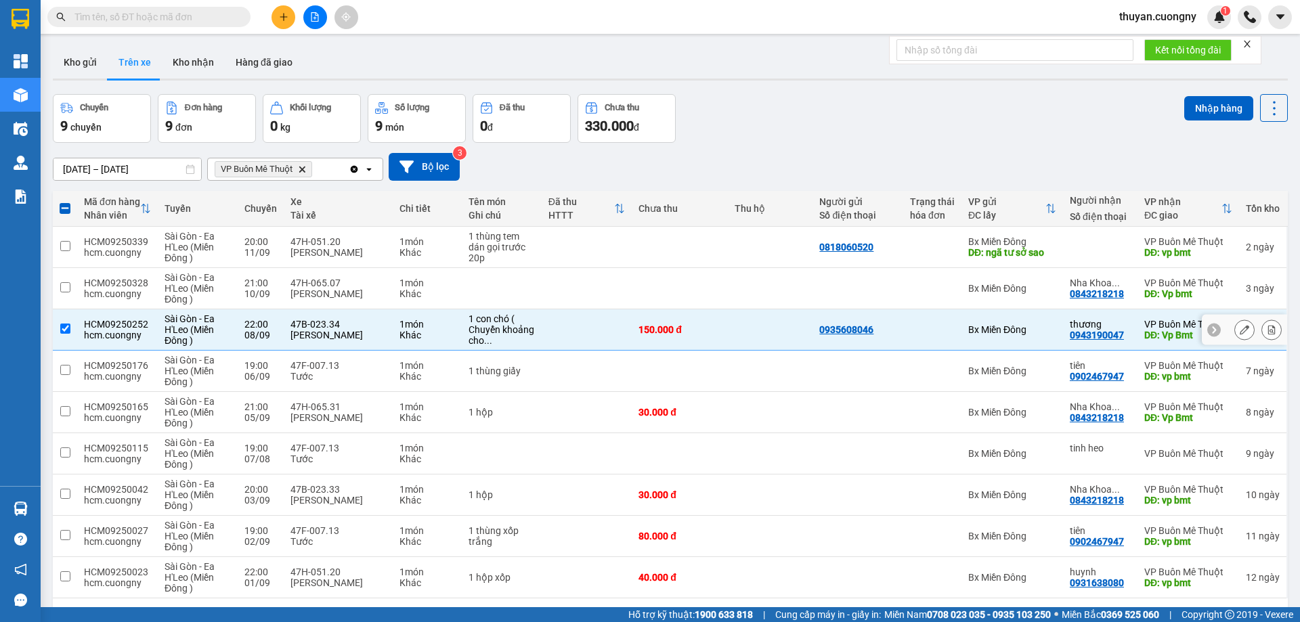
click at [1240, 333] on icon at bounding box center [1244, 329] width 9 height 9
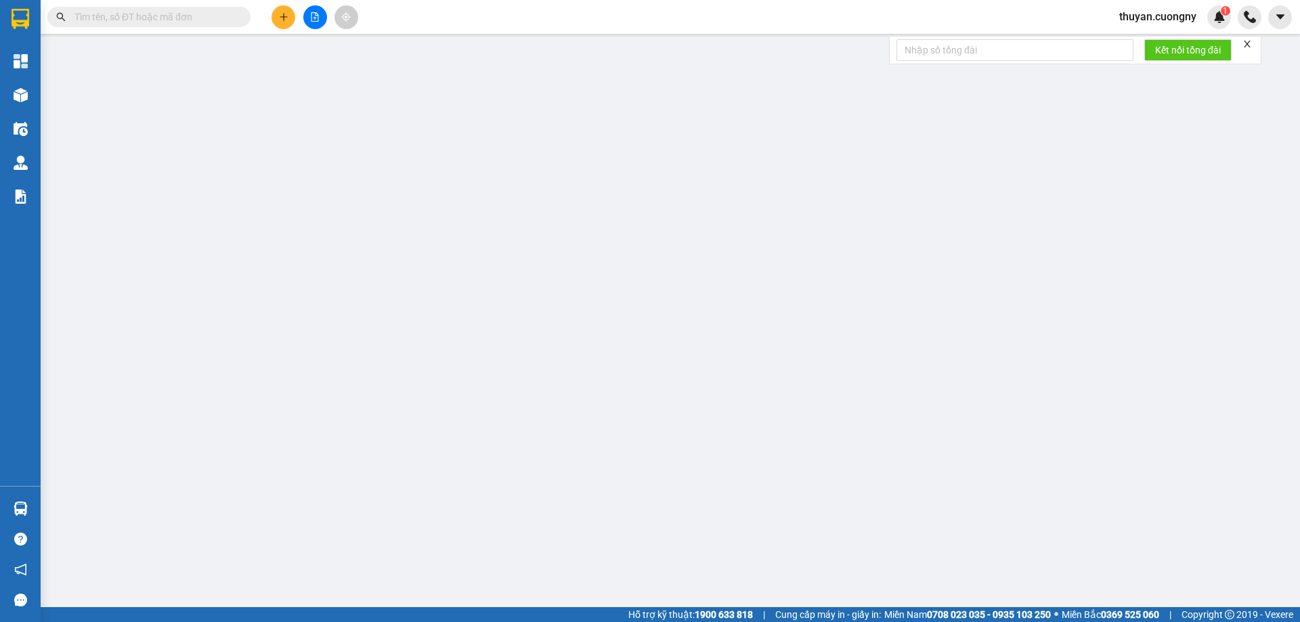
type input "0935608046"
type input "0943190047"
type input "thương"
type input "Vp Bmt"
type input "150.000"
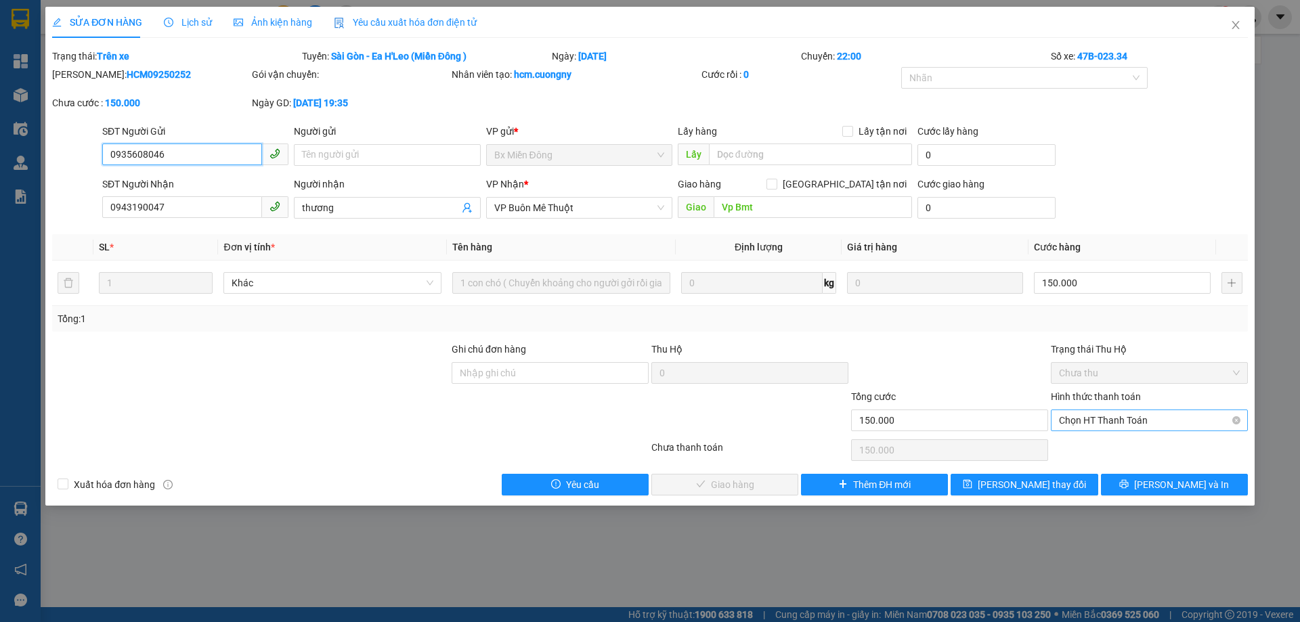
click at [1090, 419] on span "Chọn HT Thanh Toán" at bounding box center [1149, 420] width 181 height 20
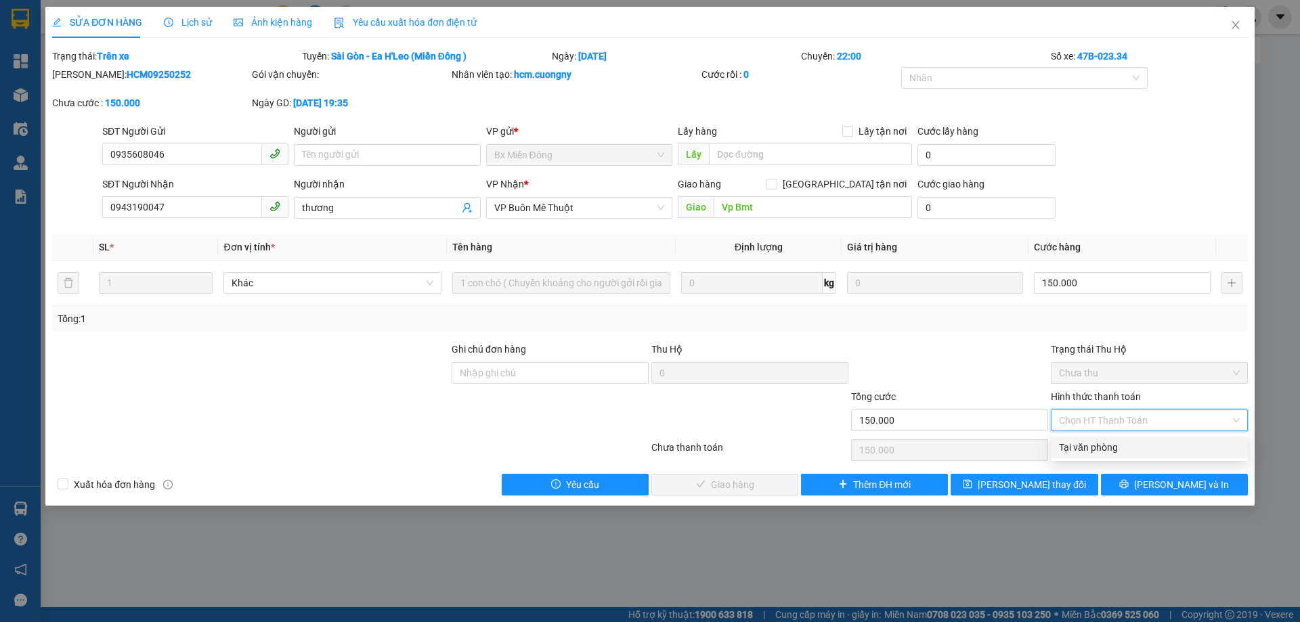
click at [1082, 446] on div "Tại văn phòng" at bounding box center [1149, 447] width 181 height 15
type input "0"
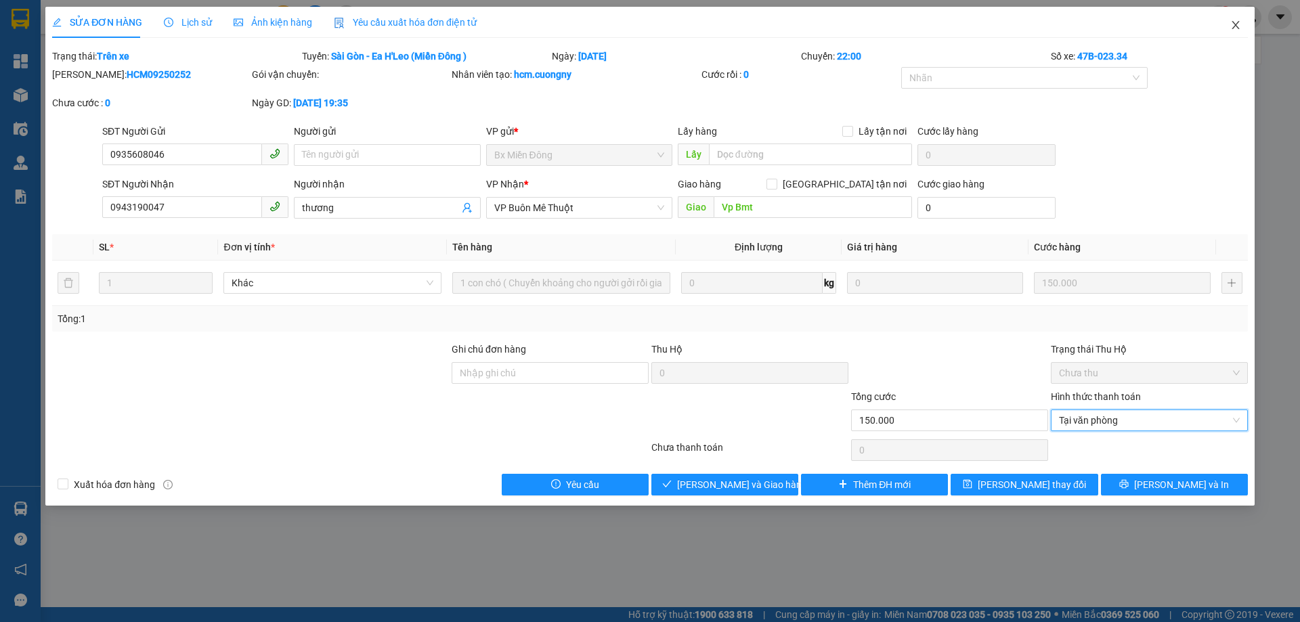
click at [1232, 29] on icon "close" at bounding box center [1236, 25] width 11 height 11
